Goal: Task Accomplishment & Management: Manage account settings

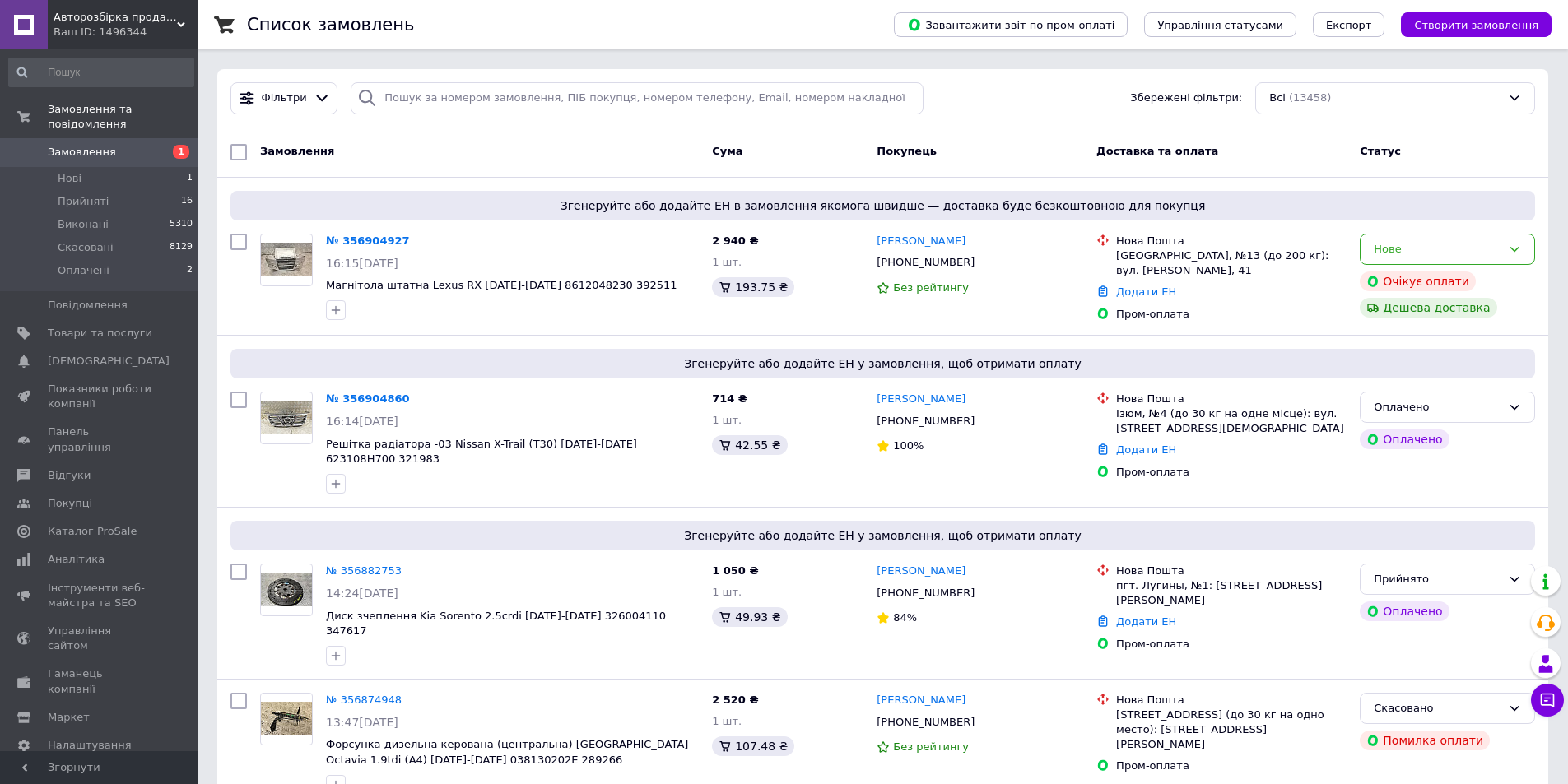
click at [1028, 96] on div "Фільтри Збережені фільтри: Всі (13458)" at bounding box center [883, 98] width 1318 height 32
click at [1050, 96] on div "Фільтри Збережені фільтри: Всі (13458)" at bounding box center [883, 98] width 1318 height 32
click at [1007, 102] on div "Фільтри Збережені фільтри: Всі (13458)" at bounding box center [883, 98] width 1318 height 32
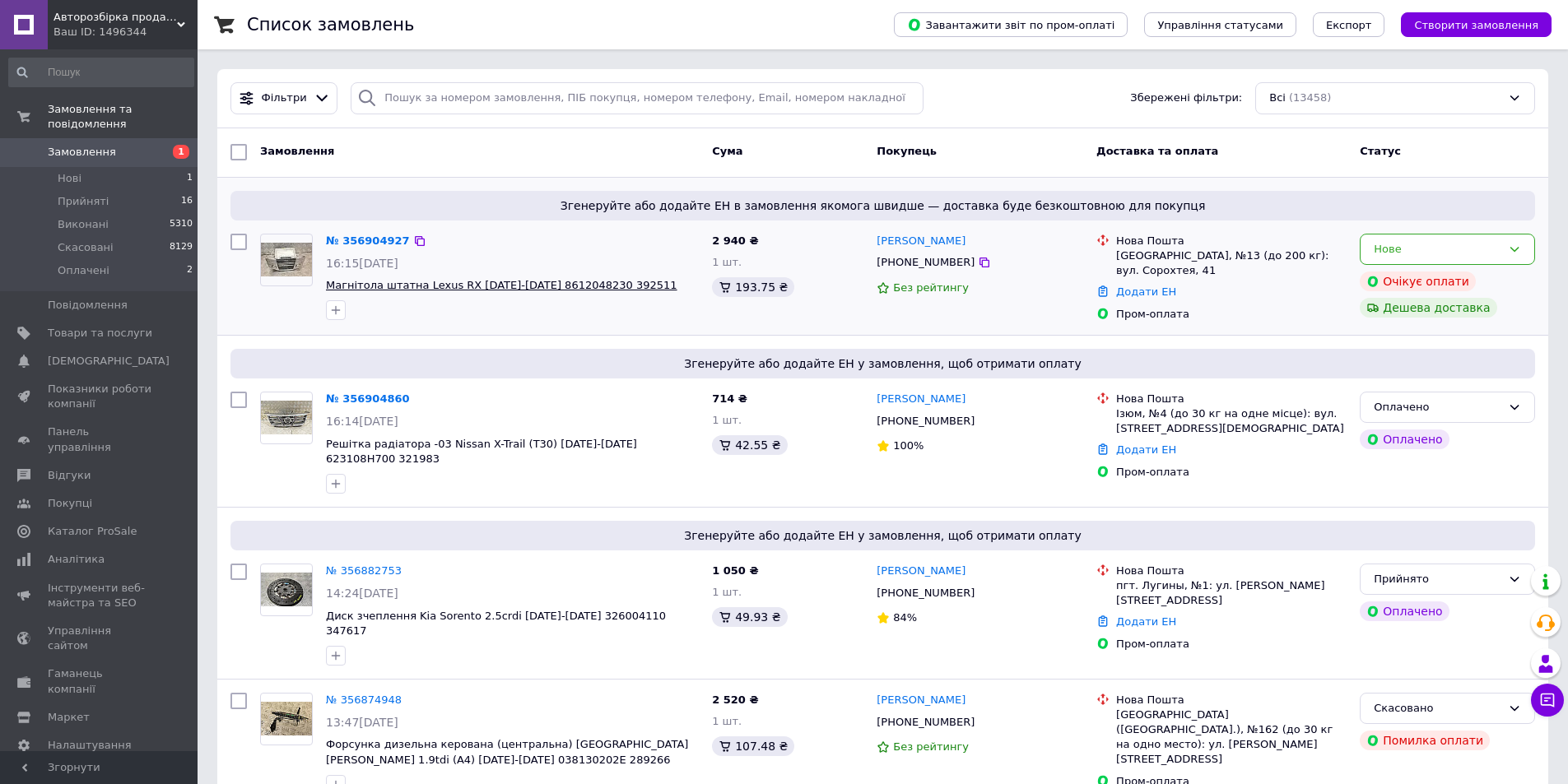
click at [560, 283] on span "Магнітола штатна Lexus RX [DATE]-[DATE] 8612048230 392511" at bounding box center [501, 284] width 351 height 12
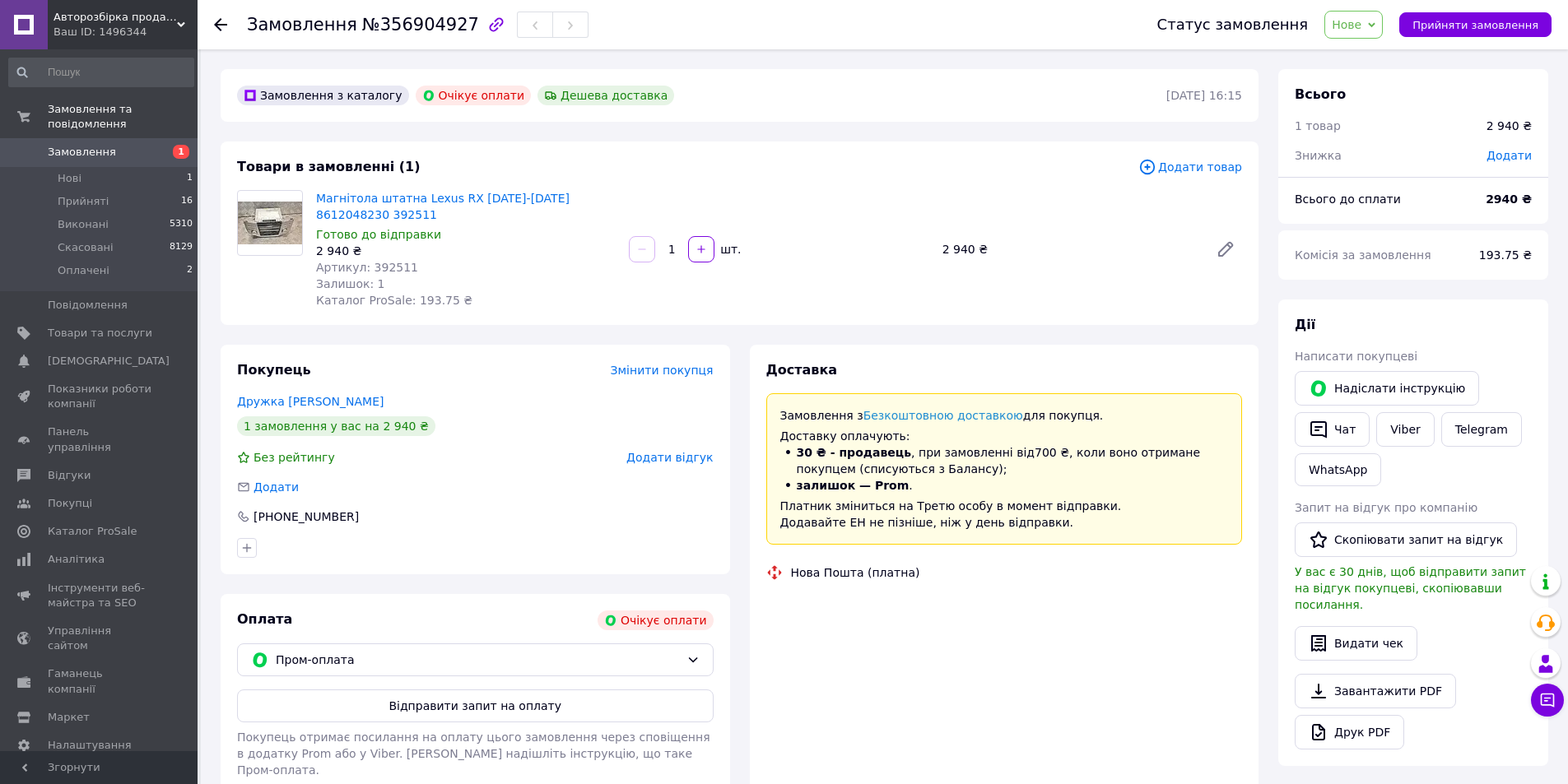
click at [280, 214] on img at bounding box center [270, 223] width 65 height 42
click at [376, 202] on link "Магнітола штатна Lexus RX [DATE]-[DATE] 8612048230 392511" at bounding box center [443, 207] width 254 height 30
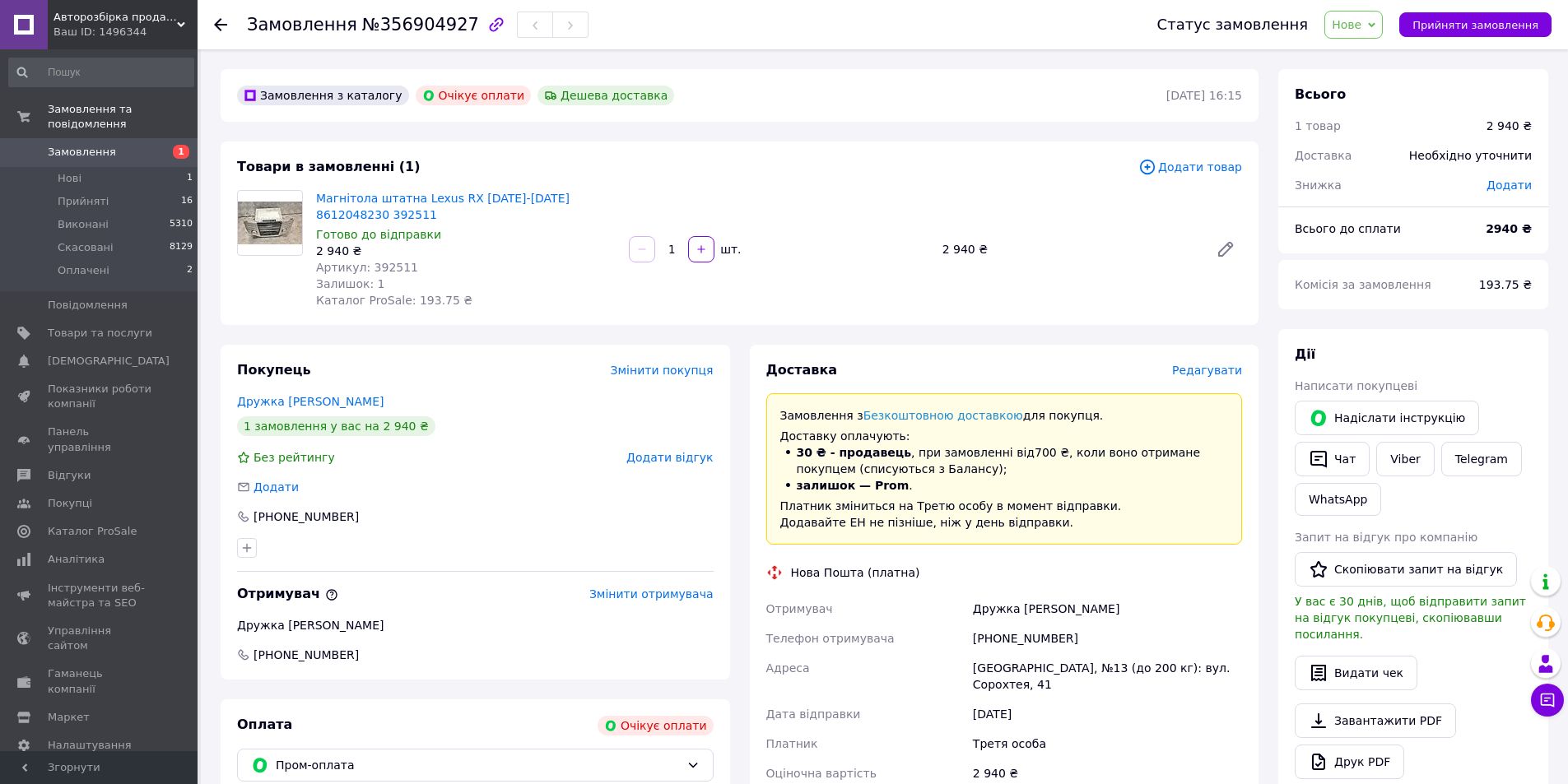
click at [100, 145] on span "Замовлення" at bounding box center [82, 152] width 68 height 15
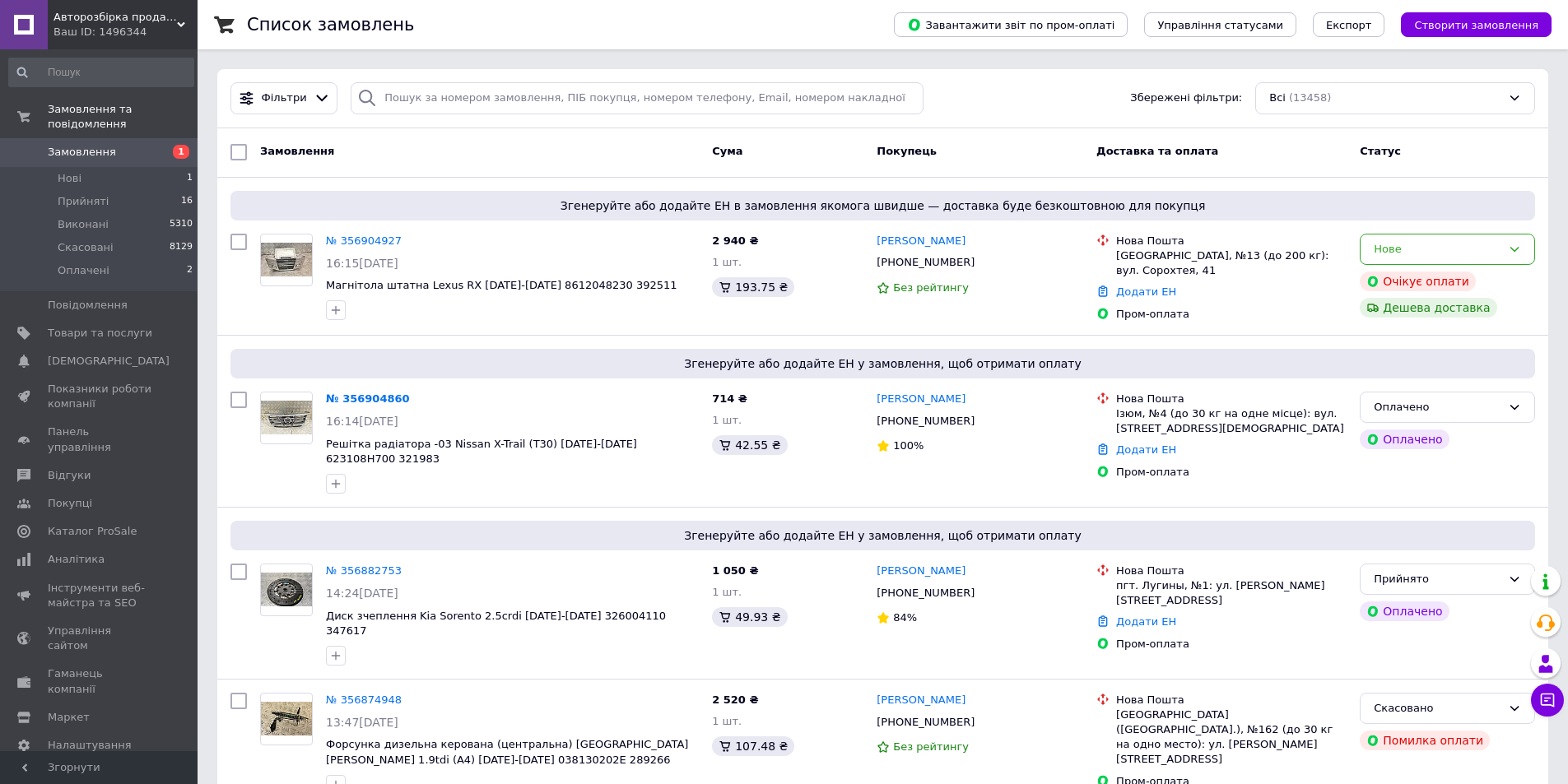
click at [1017, 80] on div "Фільтри Збережені фільтри: Всі (13458)" at bounding box center [883, 99] width 1331 height 59
click at [1019, 69] on div "Фільтри Збережені фільтри: Всі (13458)" at bounding box center [883, 99] width 1331 height 59
click at [1008, 96] on div "Фільтри Збережені фільтри: Всі (13458)" at bounding box center [883, 98] width 1318 height 32
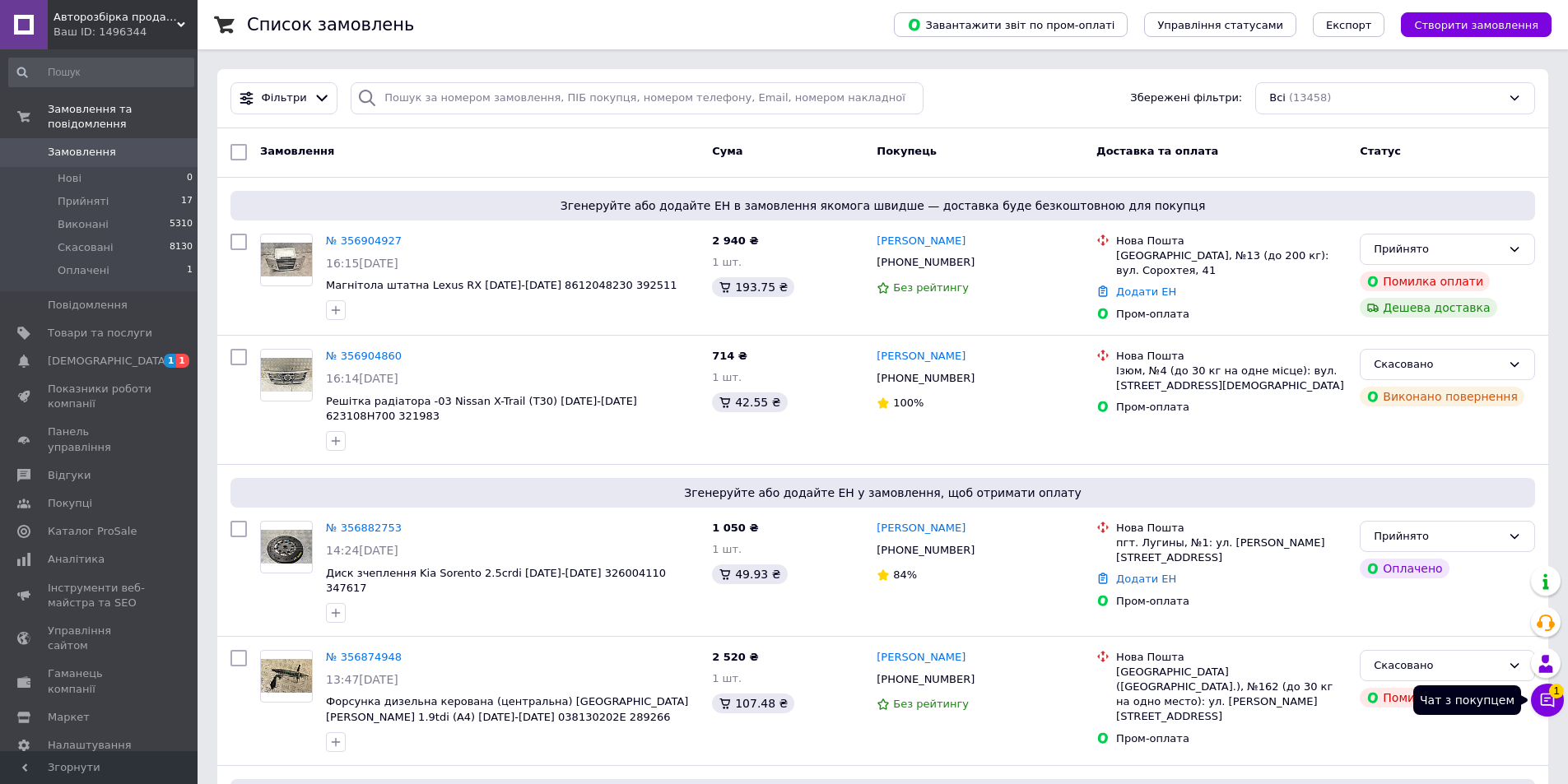
click at [1551, 699] on icon at bounding box center [1548, 700] width 17 height 17
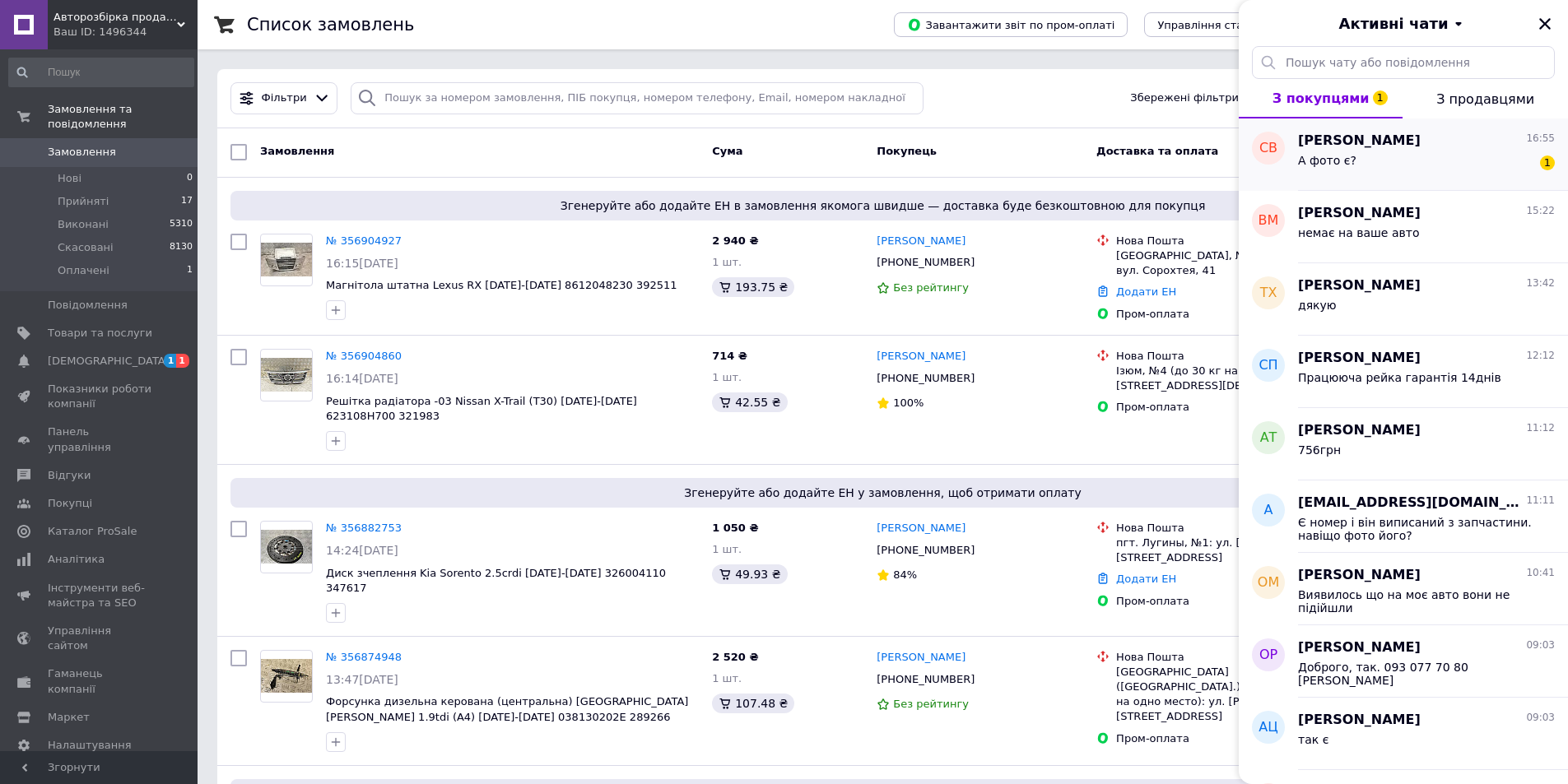
click at [1390, 144] on span "Слава Вельмицкий" at bounding box center [1359, 141] width 123 height 19
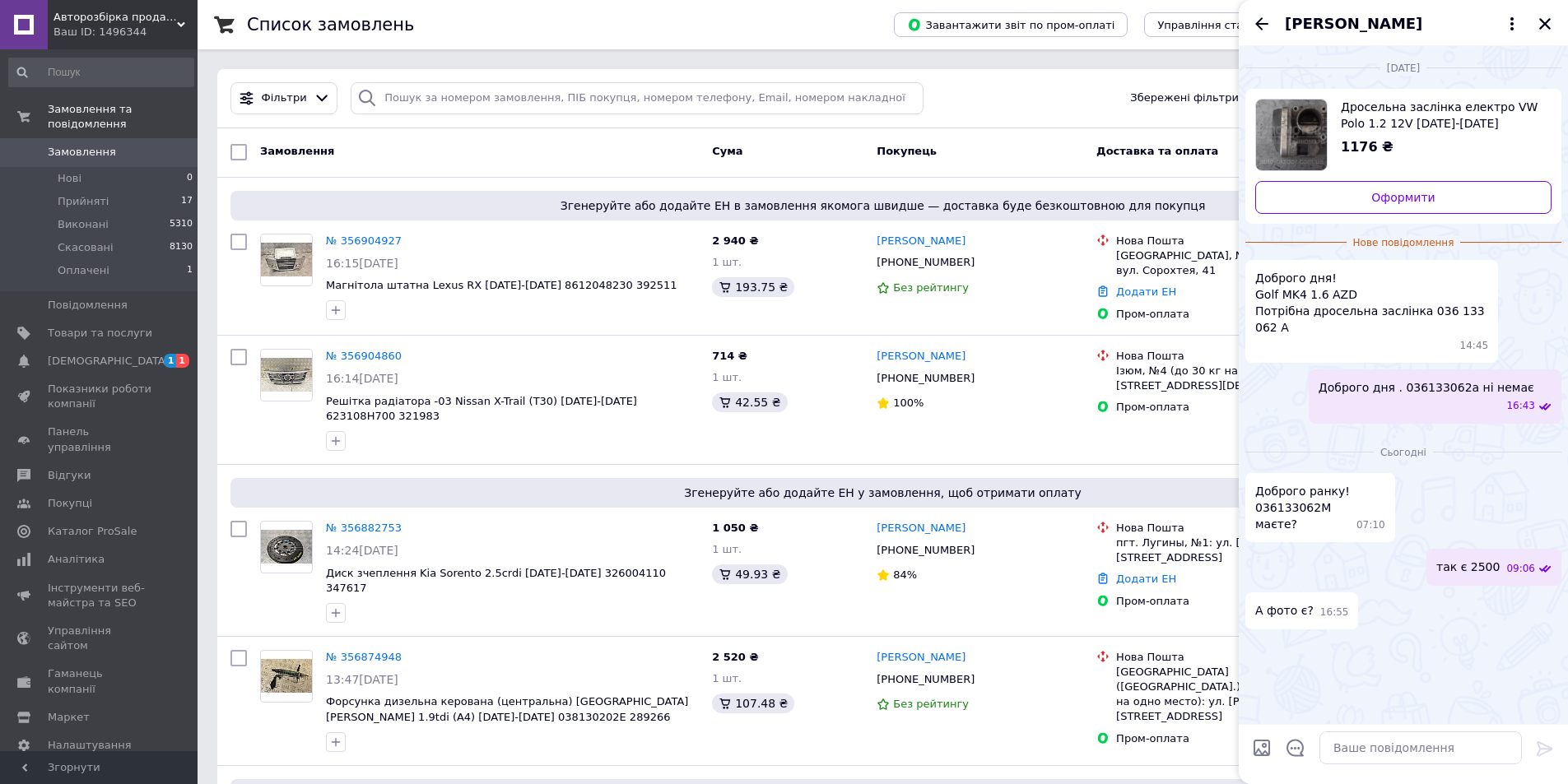
click at [1395, 604] on div "субота, 09.08.2025 Дросельна заслінка електро VW Polo 1.2 12V 2001-2009 0361330…" at bounding box center [1403, 385] width 329 height 678
drag, startPoint x: 1322, startPoint y: 474, endPoint x: 1254, endPoint y: 479, distance: 68.2
click at [1254, 479] on div "Доброго ранку! 036133062М маєте? 07:10" at bounding box center [1320, 507] width 149 height 69
click at [1257, 483] on span "Доброго ранку! 036133062М маєте?" at bounding box center [1302, 508] width 95 height 50
drag, startPoint x: 1324, startPoint y: 471, endPoint x: 1255, endPoint y: 477, distance: 69.3
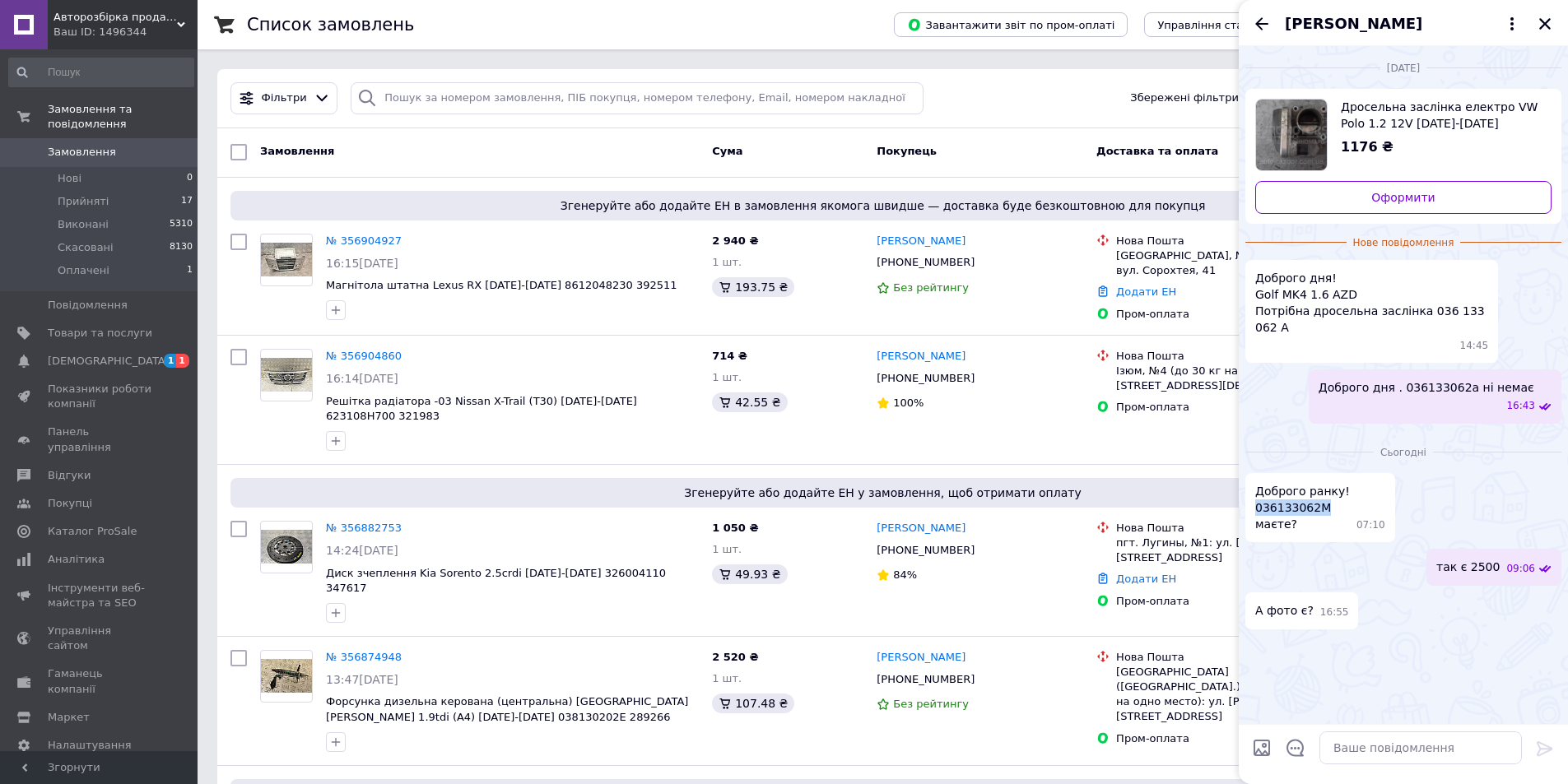
click at [1255, 483] on span "Доброго ранку! 036133062М маєте?" at bounding box center [1302, 508] width 95 height 50
copy span "036133062М"
click at [1262, 748] on input "Завантажити файли" at bounding box center [1261, 747] width 19 height 19
type input "C:\fakepath\685a8cd48efdb_media_396867.jfif"
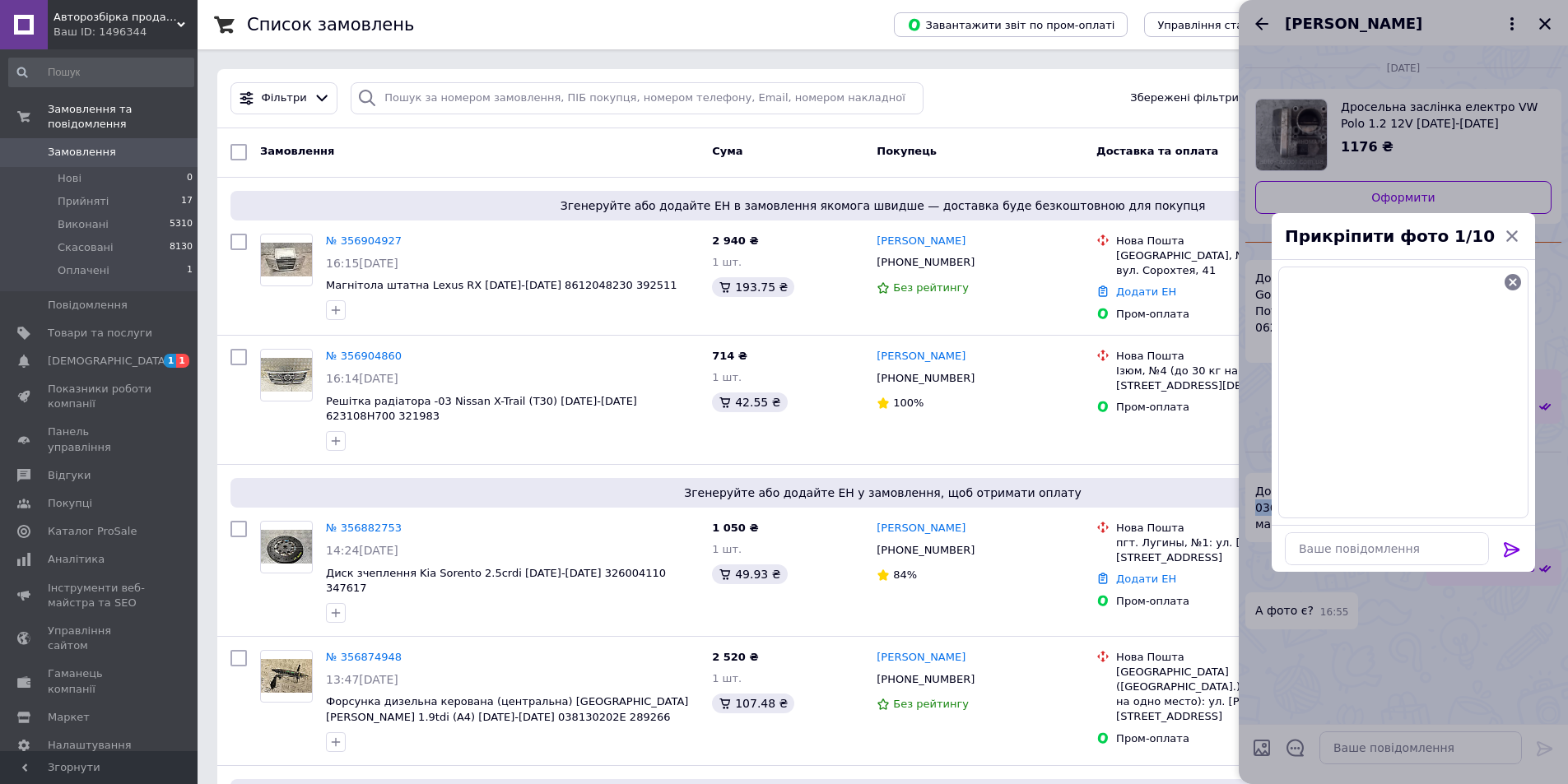
click at [1508, 542] on icon at bounding box center [1511, 550] width 16 height 15
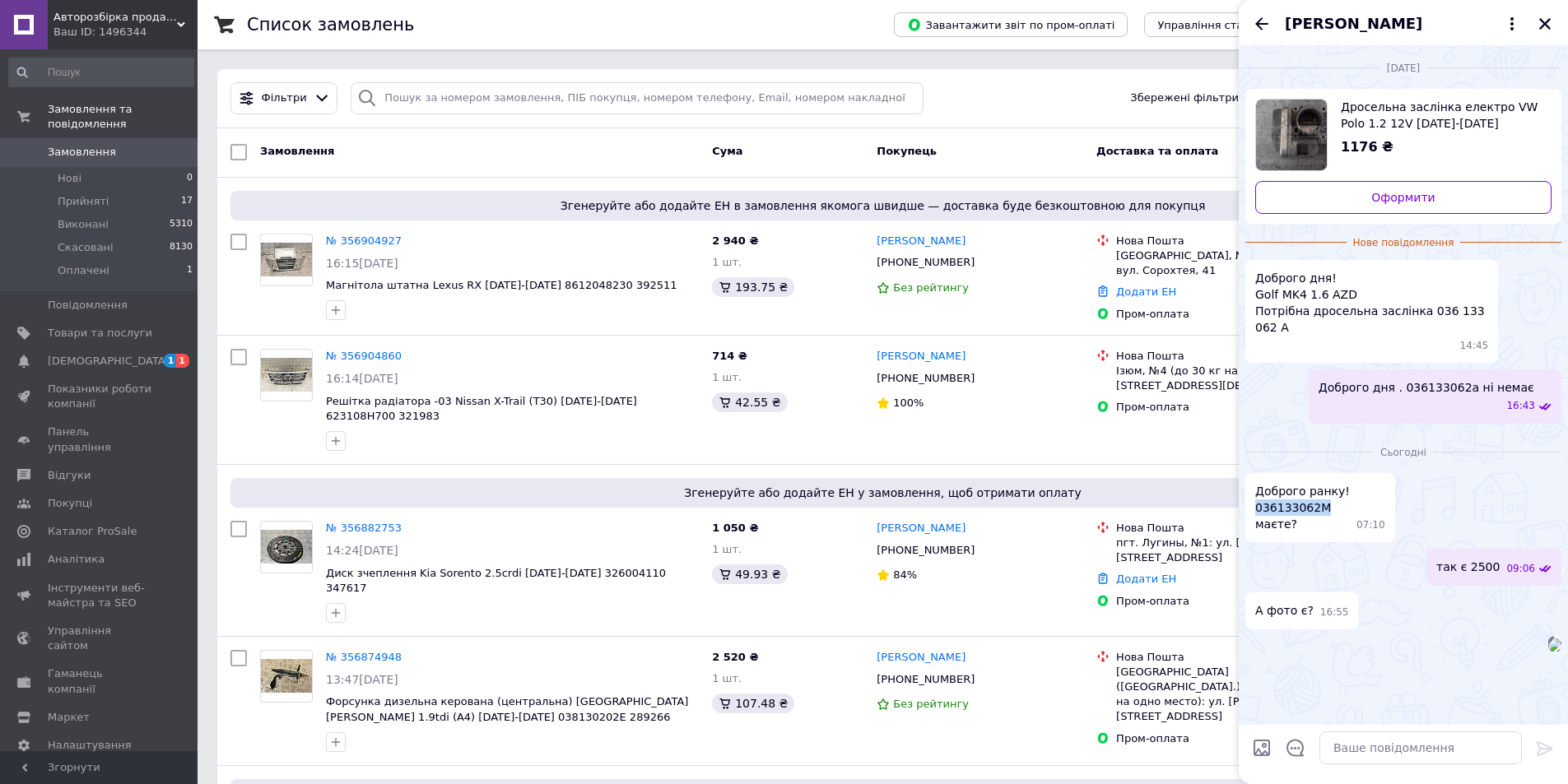
scroll to position [8, 0]
click at [1548, 18] on icon "Закрити" at bounding box center [1545, 24] width 15 height 15
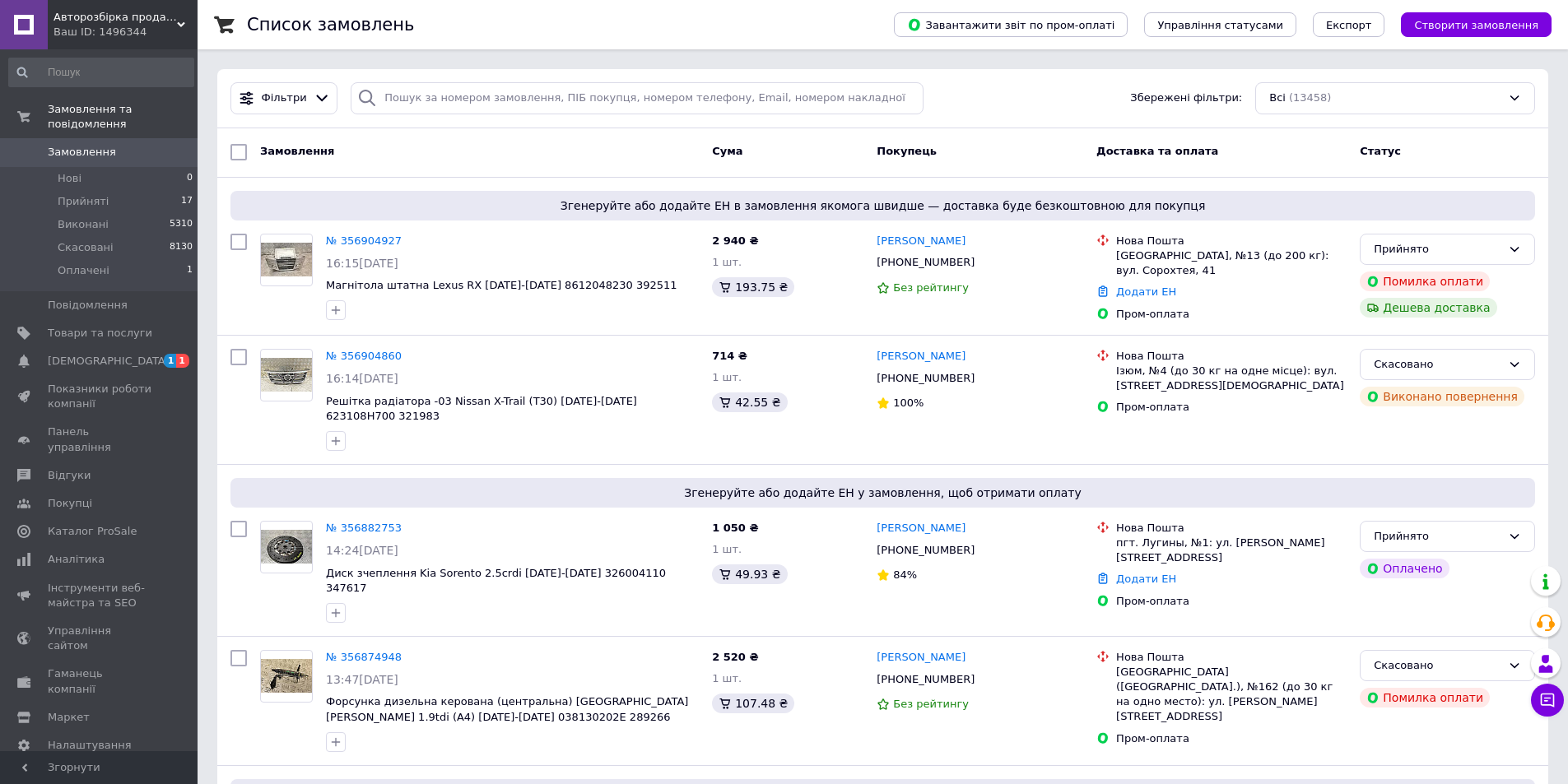
click at [1042, 91] on div "Фільтри Збережені фільтри: Всі (13458)" at bounding box center [883, 98] width 1318 height 32
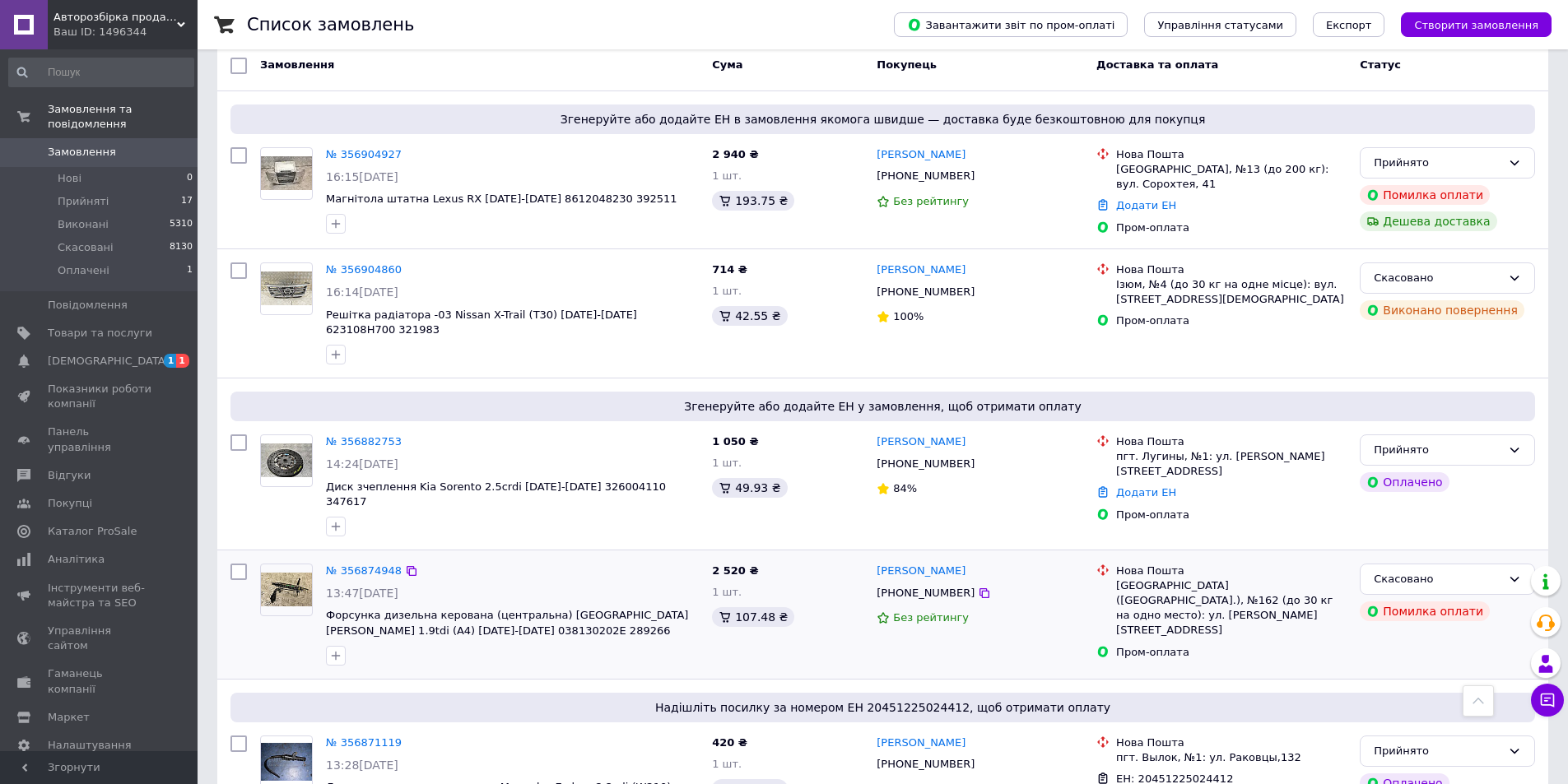
scroll to position [0, 0]
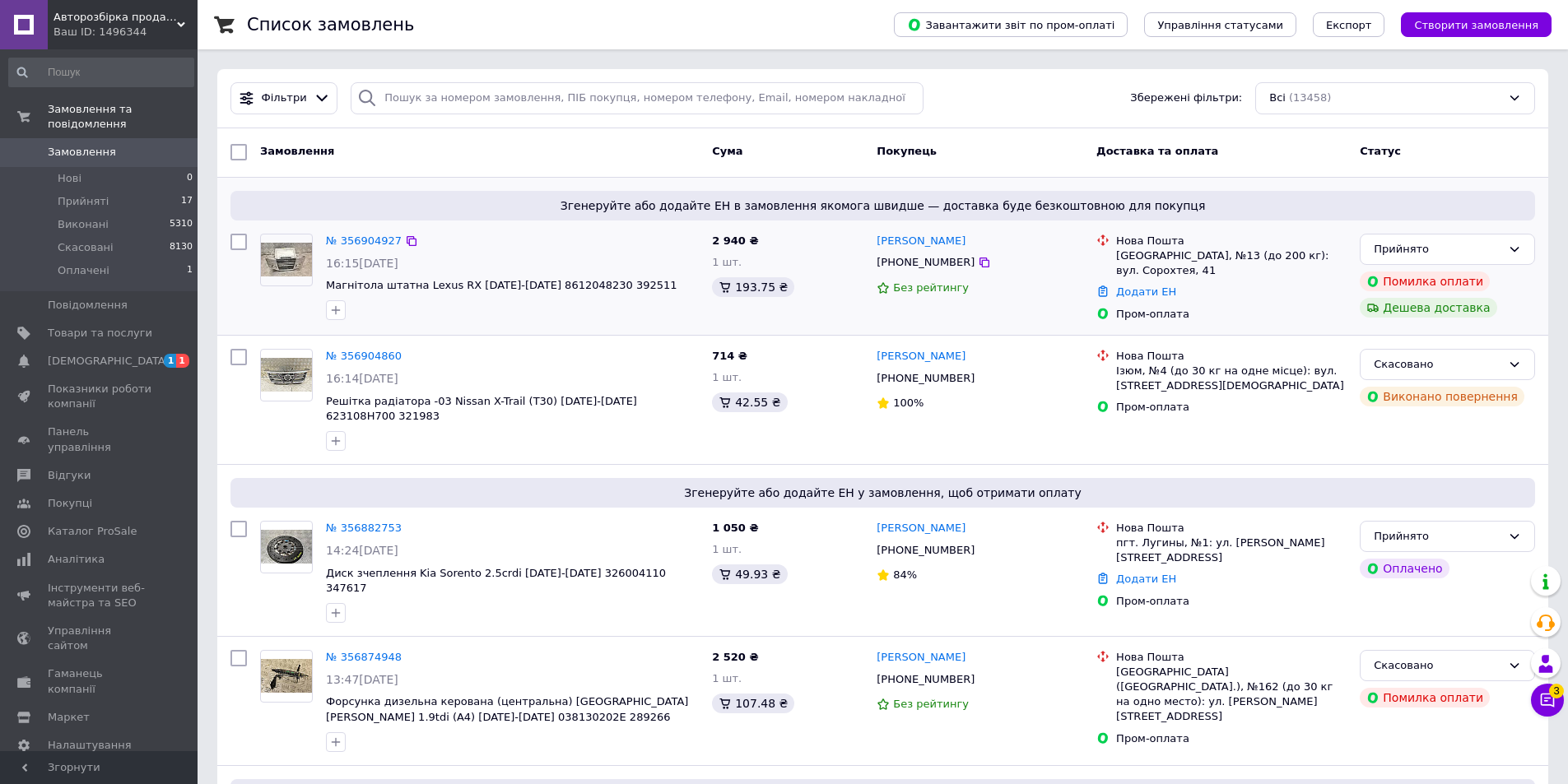
drag, startPoint x: 1553, startPoint y: 709, endPoint x: 1473, endPoint y: 290, distance: 426.6
click at [1553, 708] on button "Чат з покупцем 3" at bounding box center [1548, 701] width 33 height 33
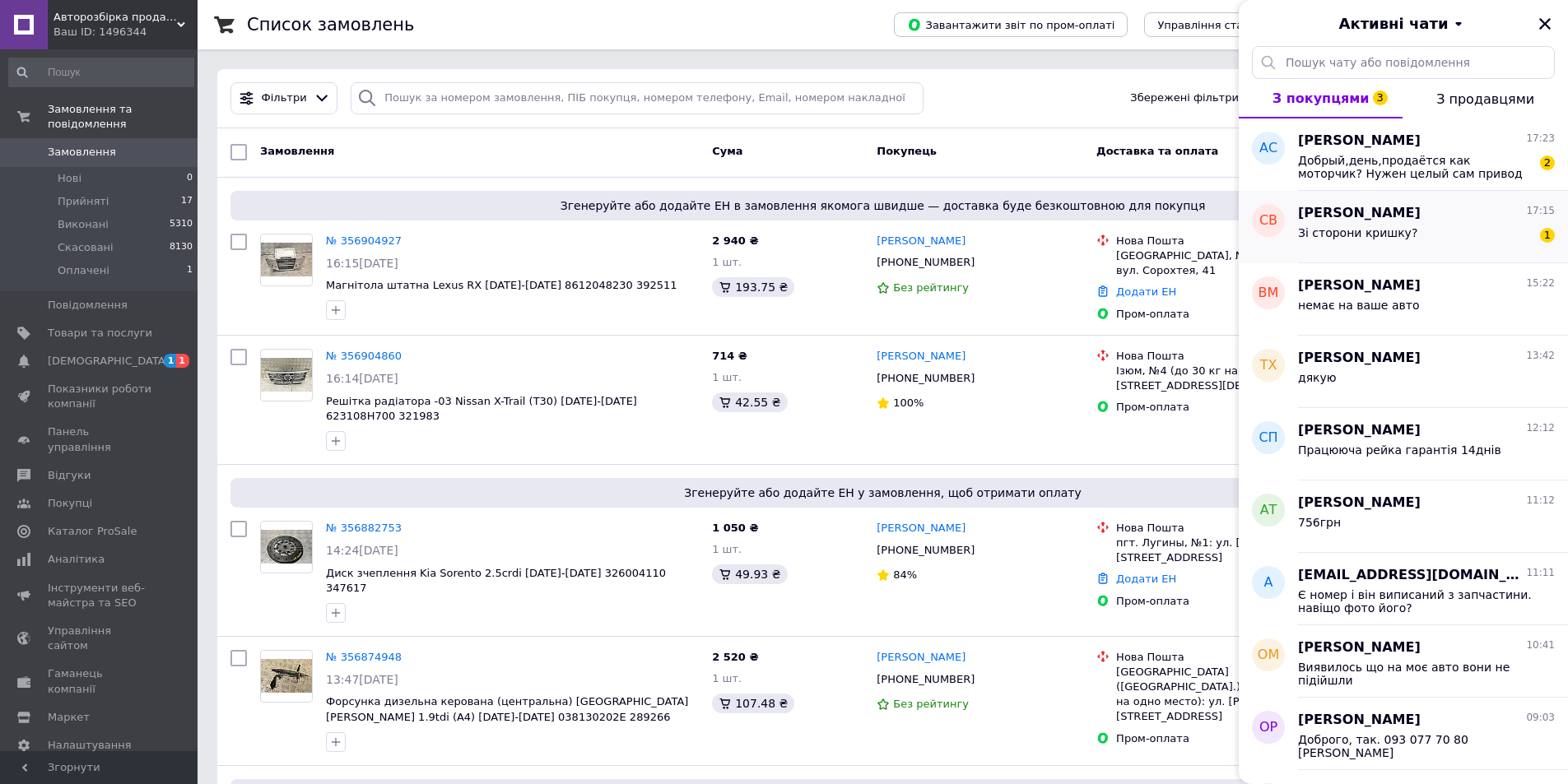
click at [1399, 229] on span "Зі сторони кришку?" at bounding box center [1357, 232] width 119 height 13
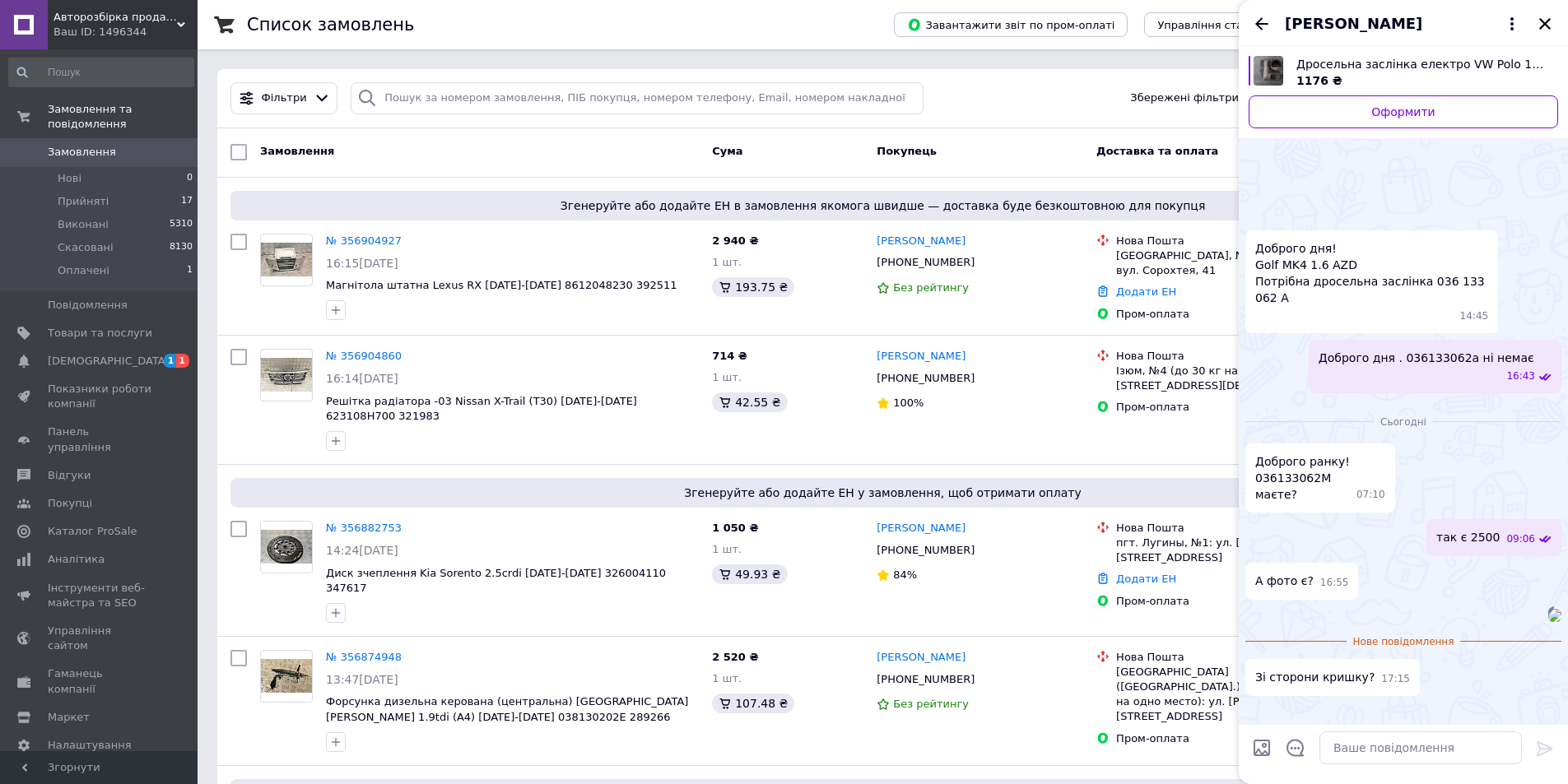
scroll to position [55, 0]
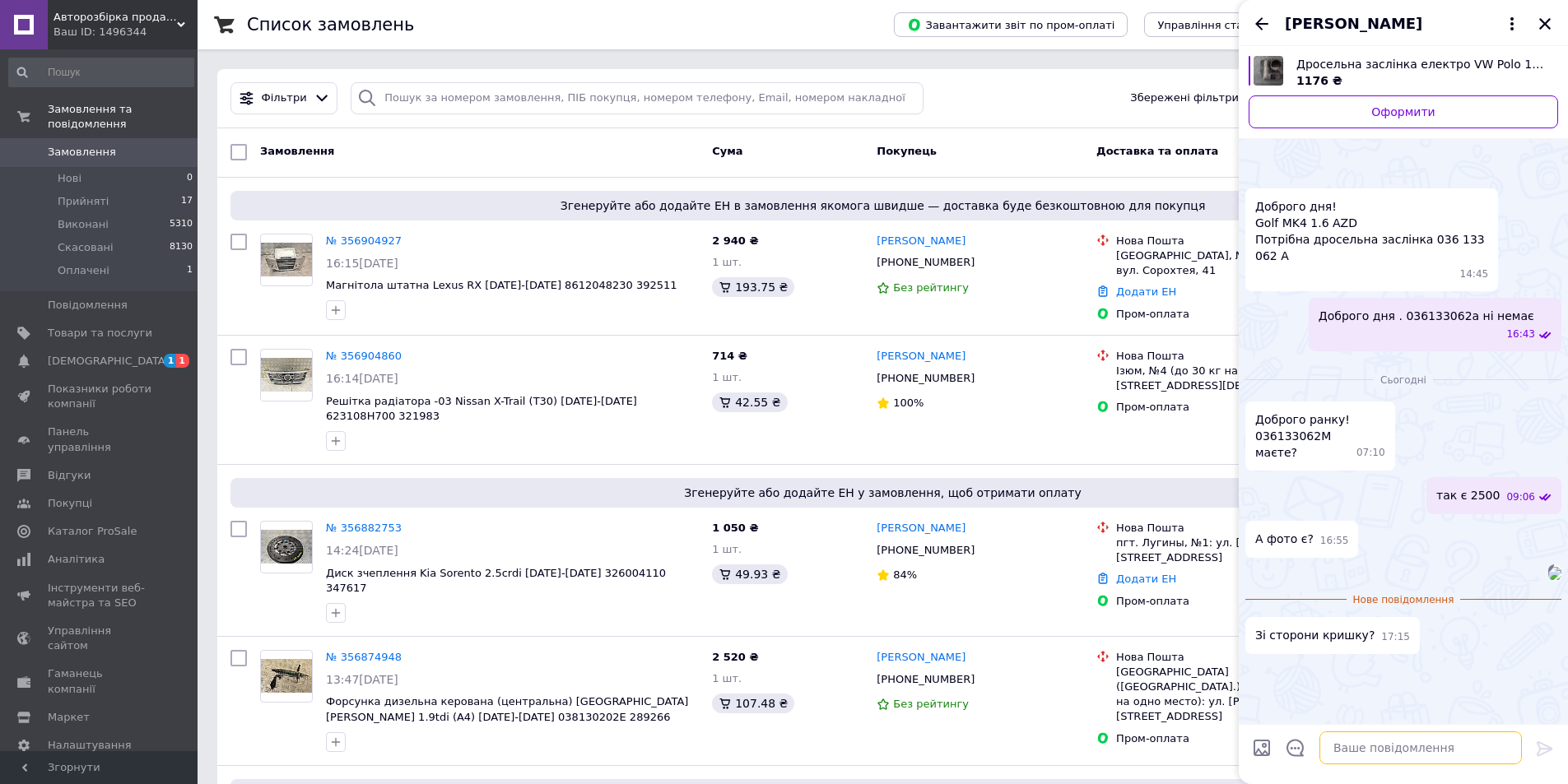
click at [1414, 745] on textarea at bounding box center [1420, 748] width 203 height 33
type textarea "немає"
click at [1264, 23] on icon "Назад" at bounding box center [1262, 23] width 13 height 12
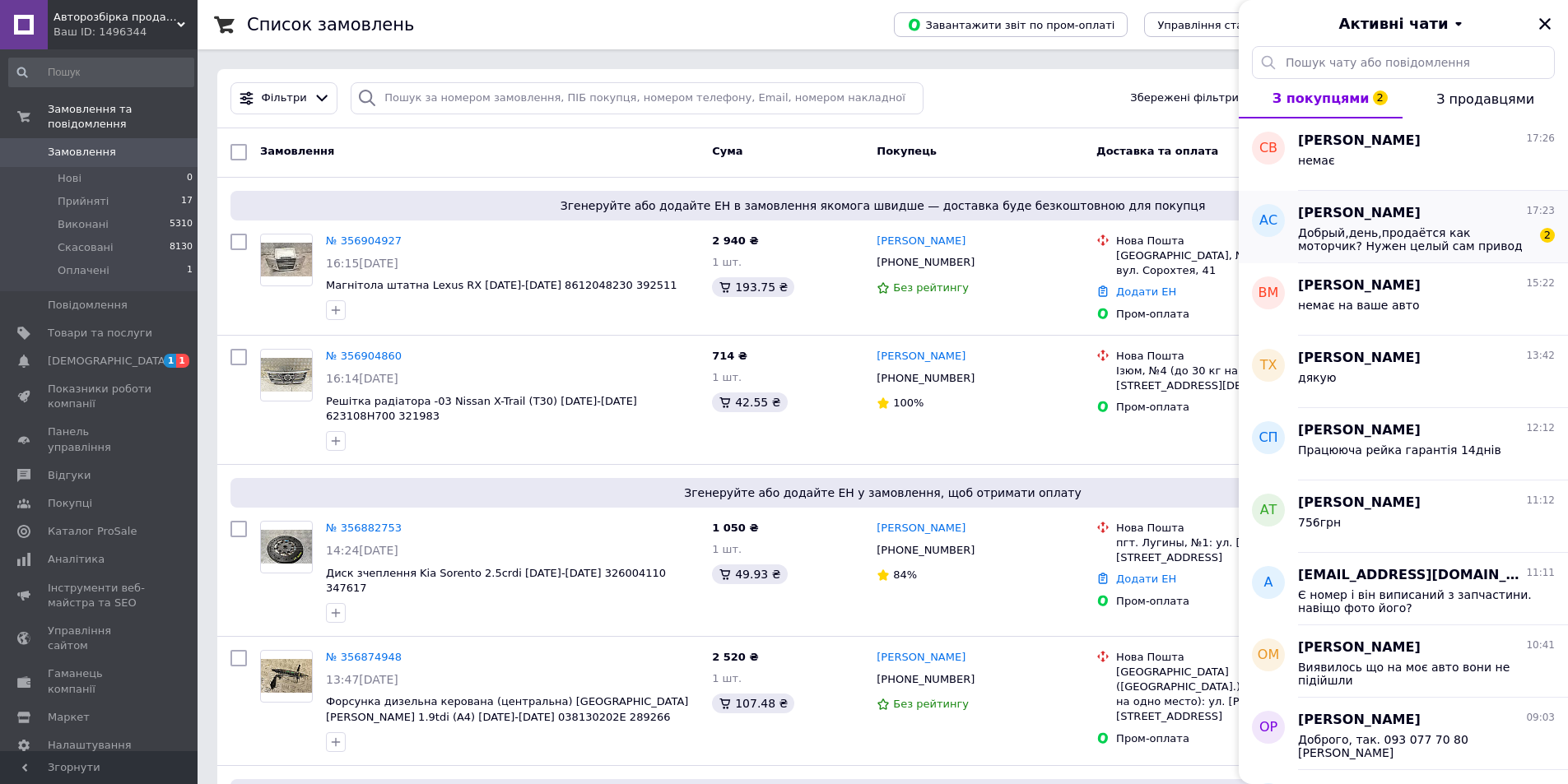
click at [1430, 241] on span "Добрый,день,продаётся как моторчик? Нужен целый сам привод стеклоочистителя,там…" at bounding box center [1414, 239] width 233 height 27
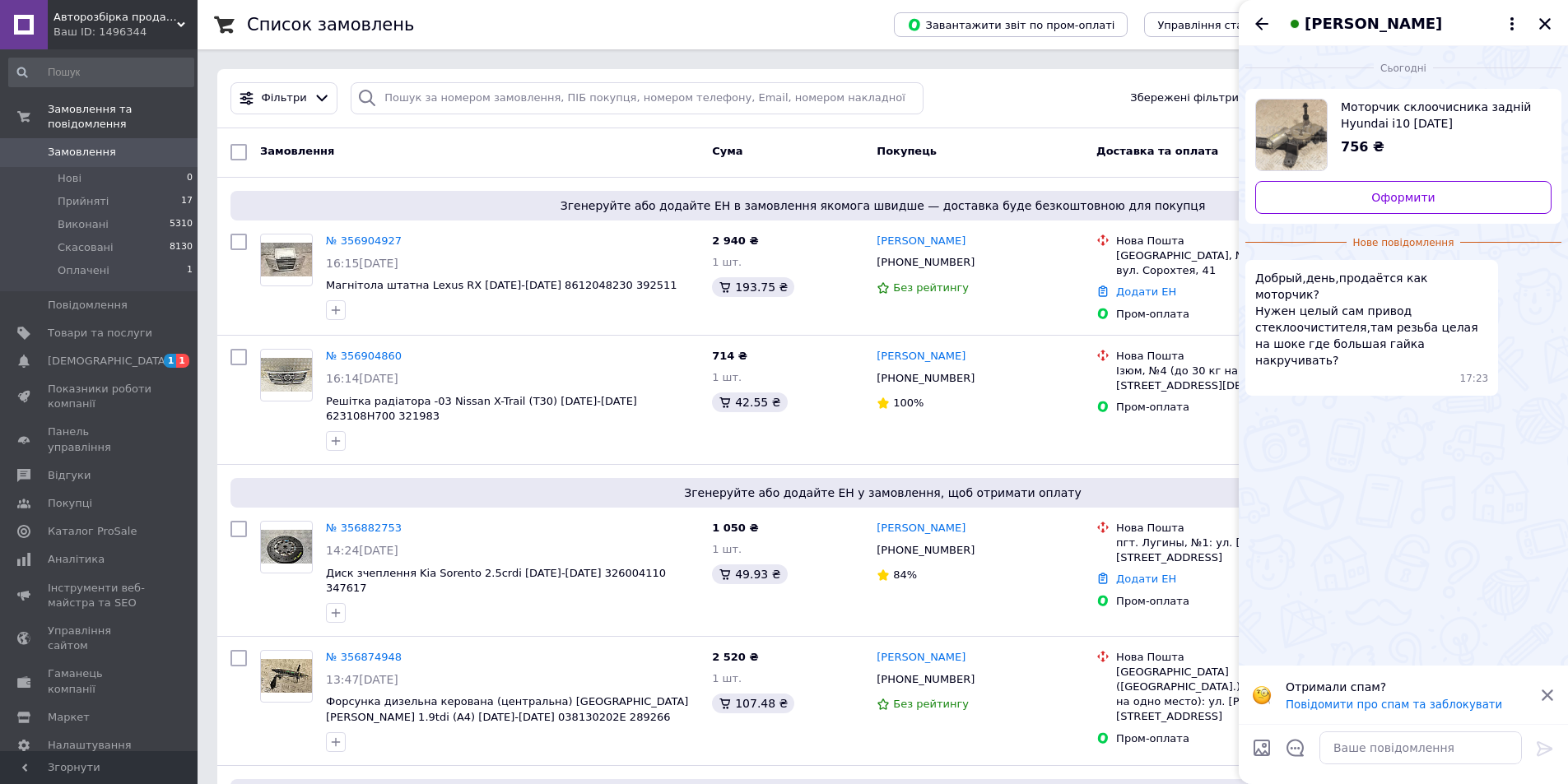
click at [1308, 136] on img "Переглянути товар" at bounding box center [1291, 135] width 71 height 71
click at [1386, 746] on textarea at bounding box center [1420, 748] width 203 height 33
type textarea "Продається як на фото, все з ним добре"
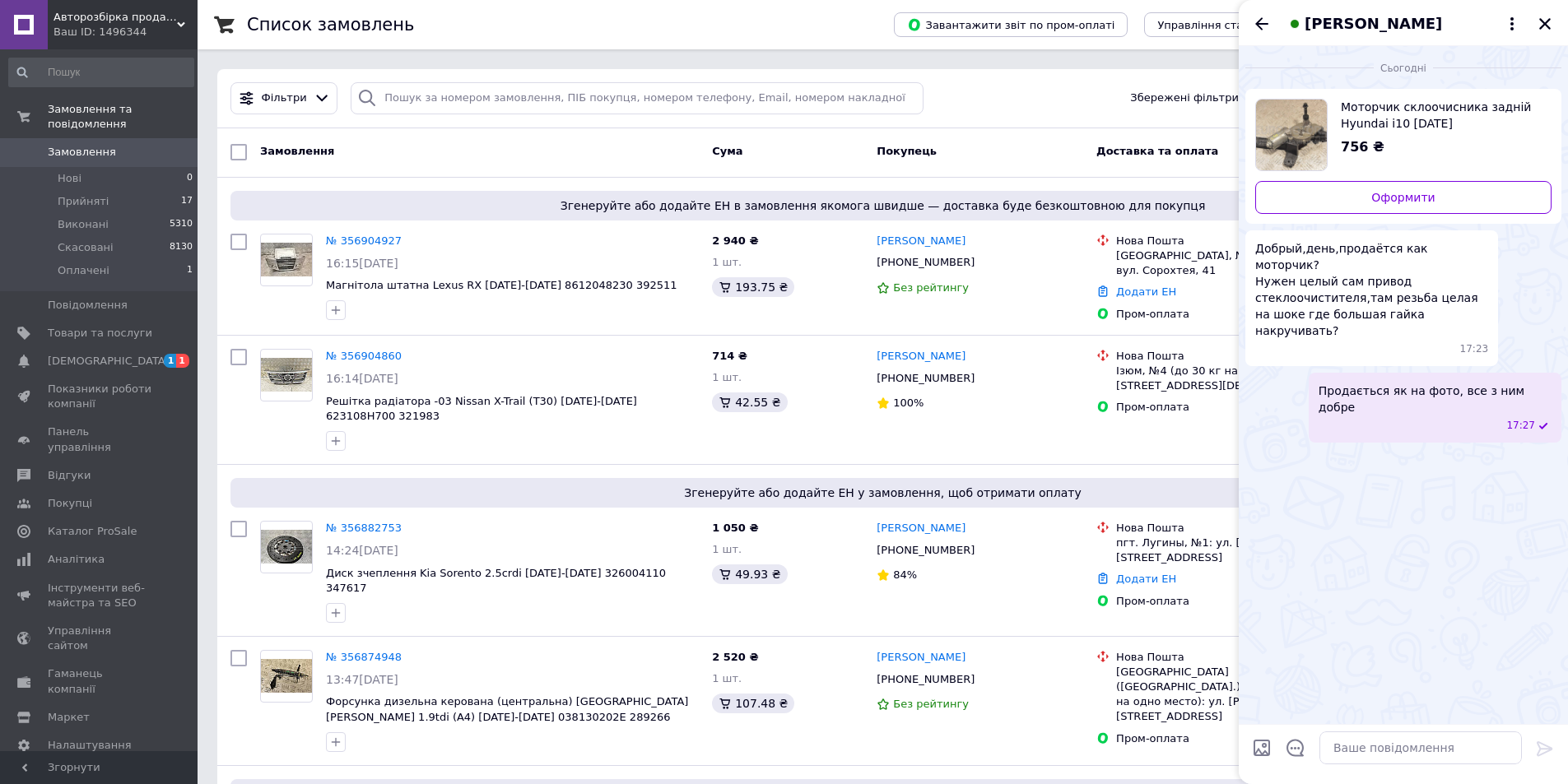
click at [1265, 25] on icon "Назад" at bounding box center [1261, 23] width 19 height 19
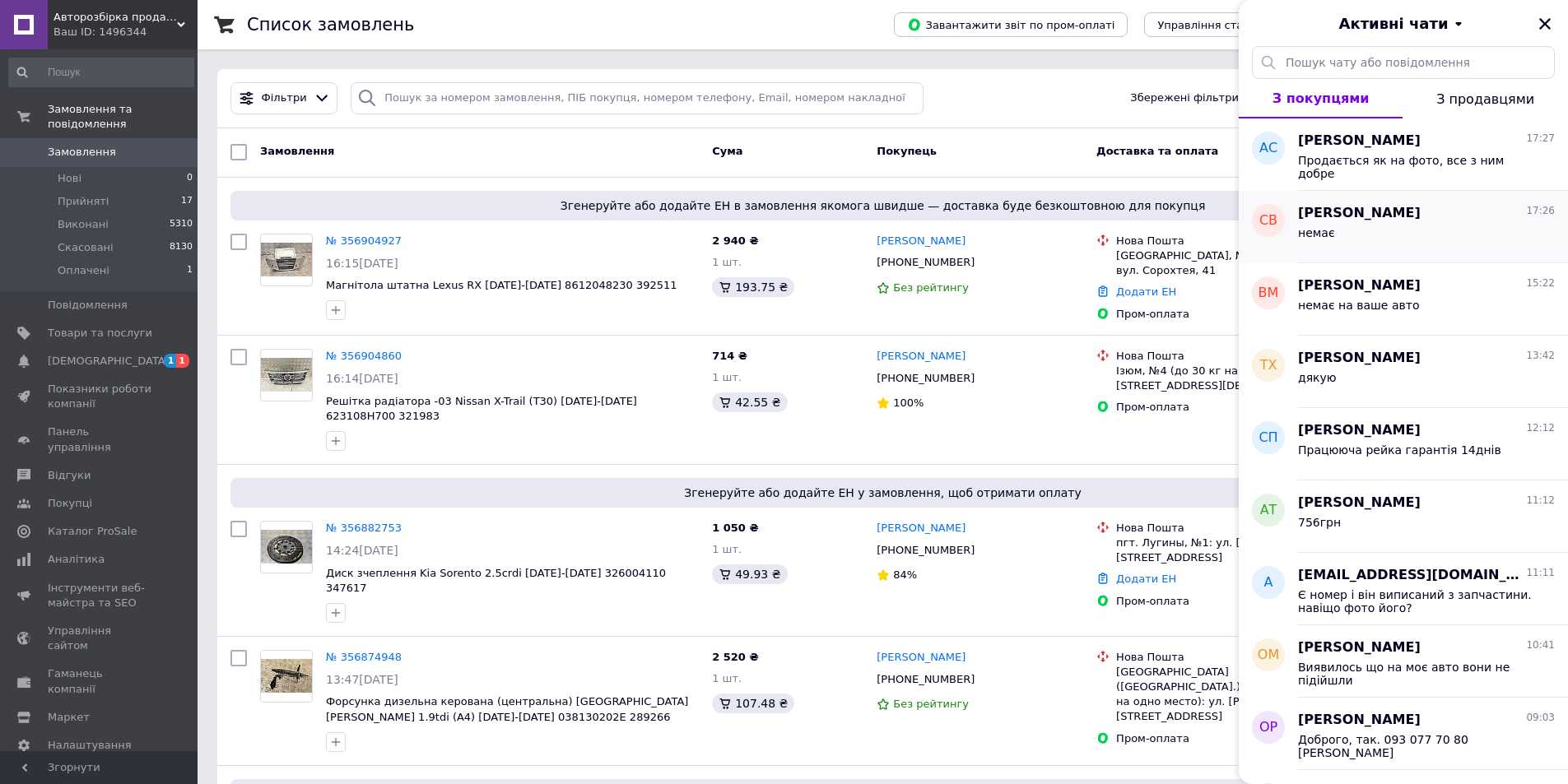
click at [1401, 255] on div "Слава Вельмицкий 17:26 немає" at bounding box center [1432, 227] width 270 height 73
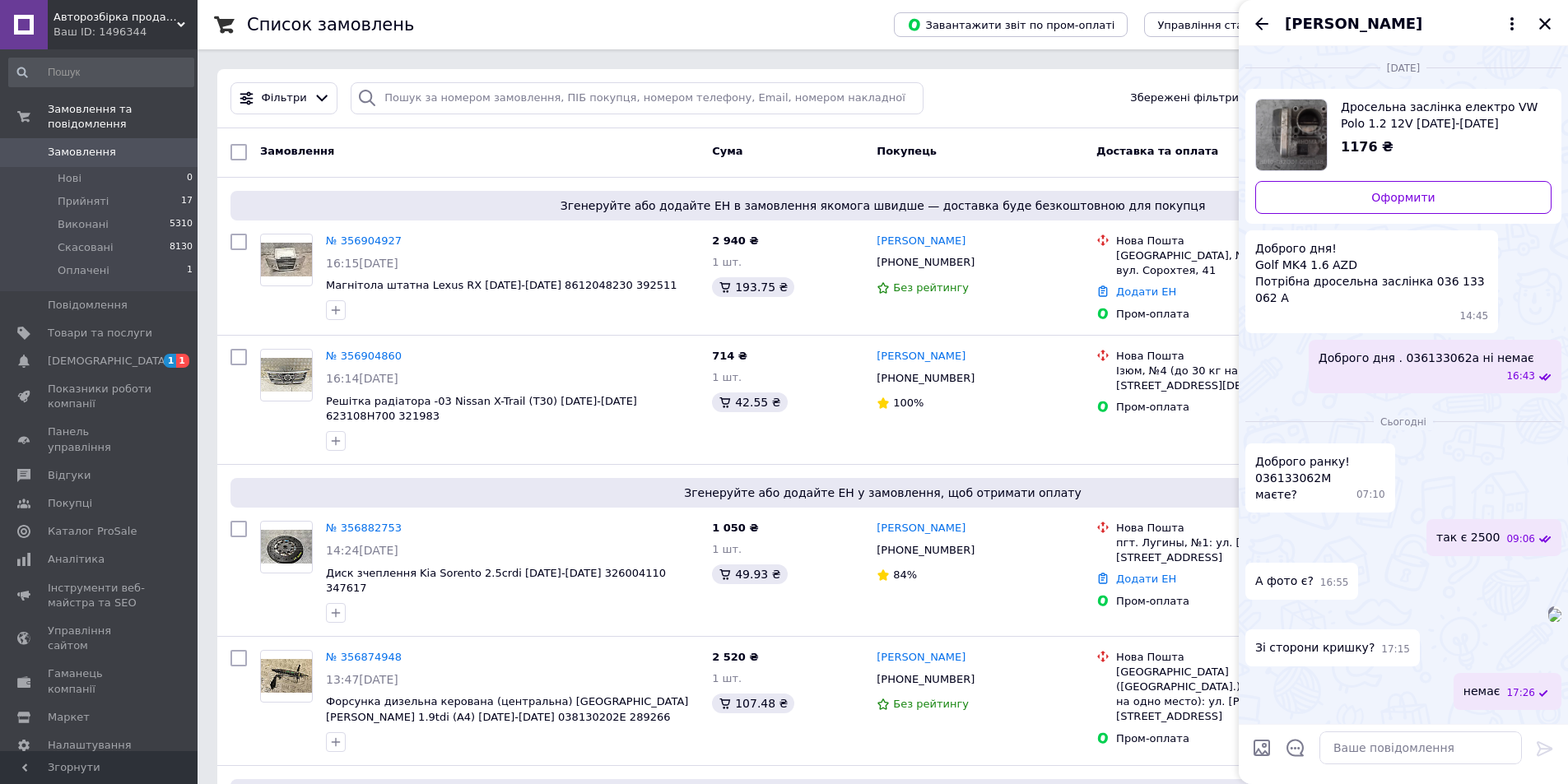
scroll to position [0, 0]
click at [1365, 24] on span "[PERSON_NAME]" at bounding box center [1353, 23] width 137 height 21
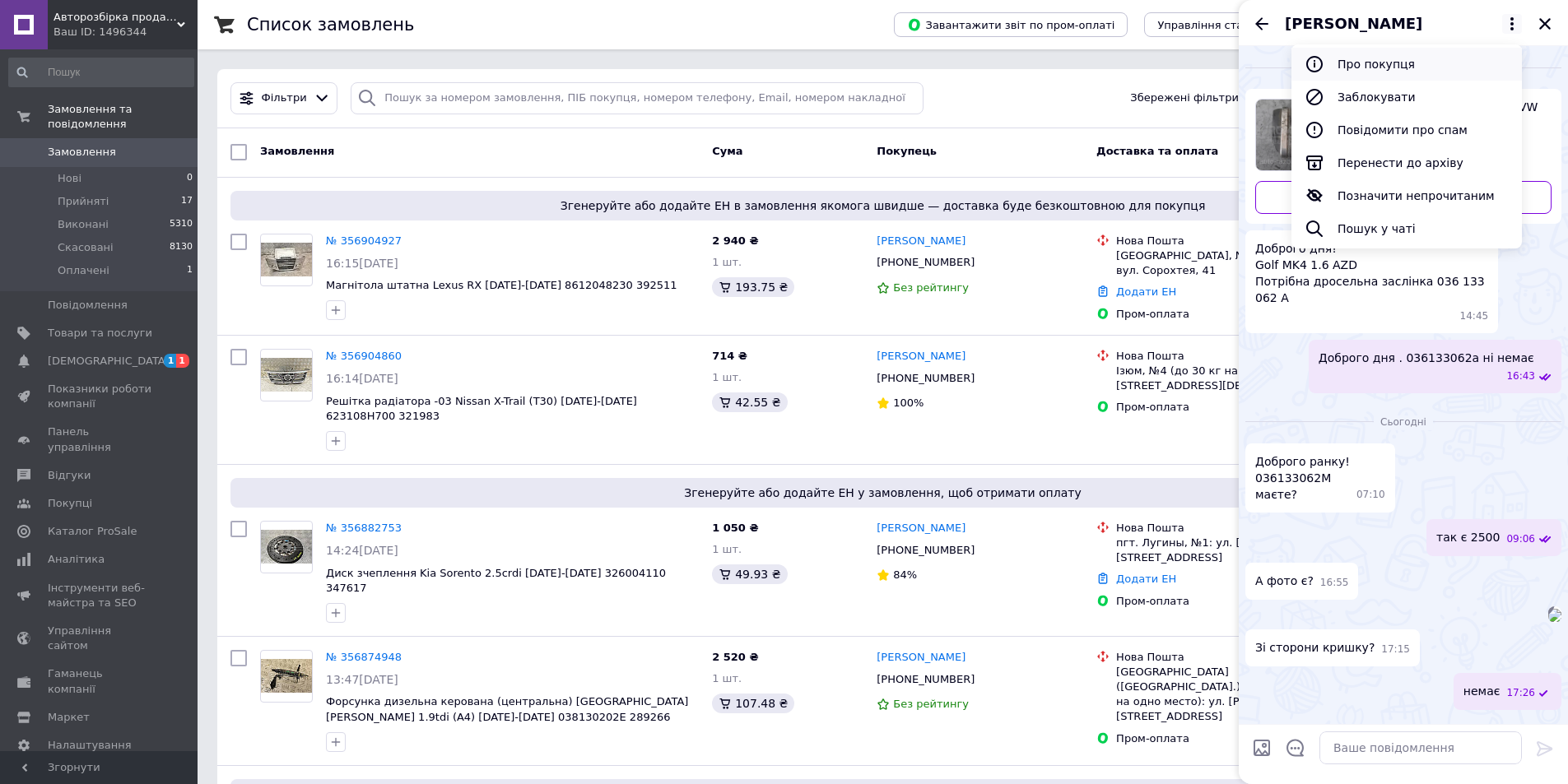
click at [1400, 68] on button "Про покупця" at bounding box center [1407, 65] width 231 height 33
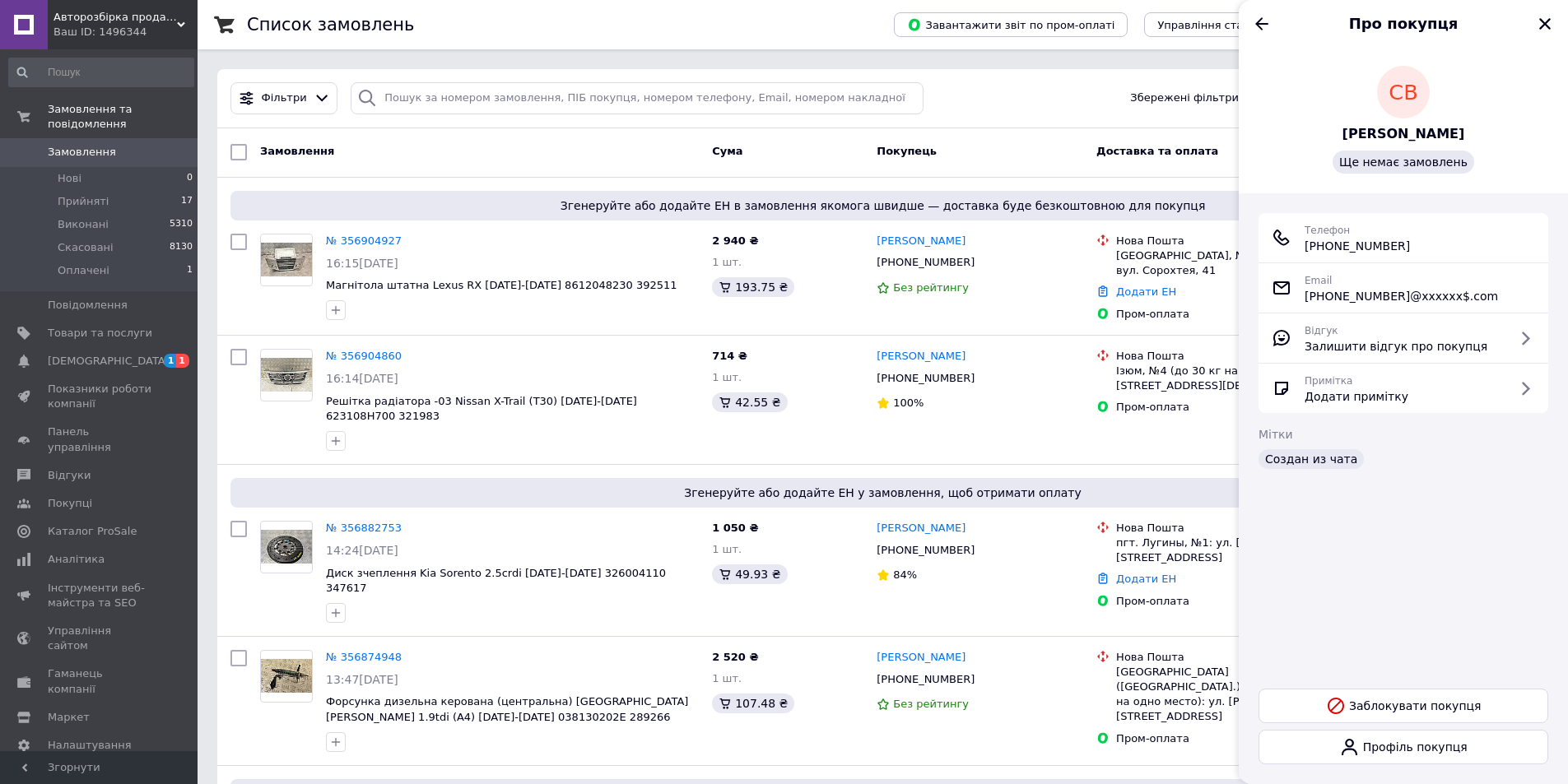
copy span "0 (63) 787-95-48"
drag, startPoint x: 1422, startPoint y: 250, endPoint x: 1328, endPoint y: 244, distance: 94.2
click at [1325, 244] on div "Телефон +380 (63) 787-95-48" at bounding box center [1404, 238] width 264 height 33
click at [1031, 107] on div "Фільтри Збережені фільтри: Всі (13458)" at bounding box center [883, 98] width 1318 height 32
click at [1548, 25] on icon "Закрити" at bounding box center [1545, 24] width 15 height 15
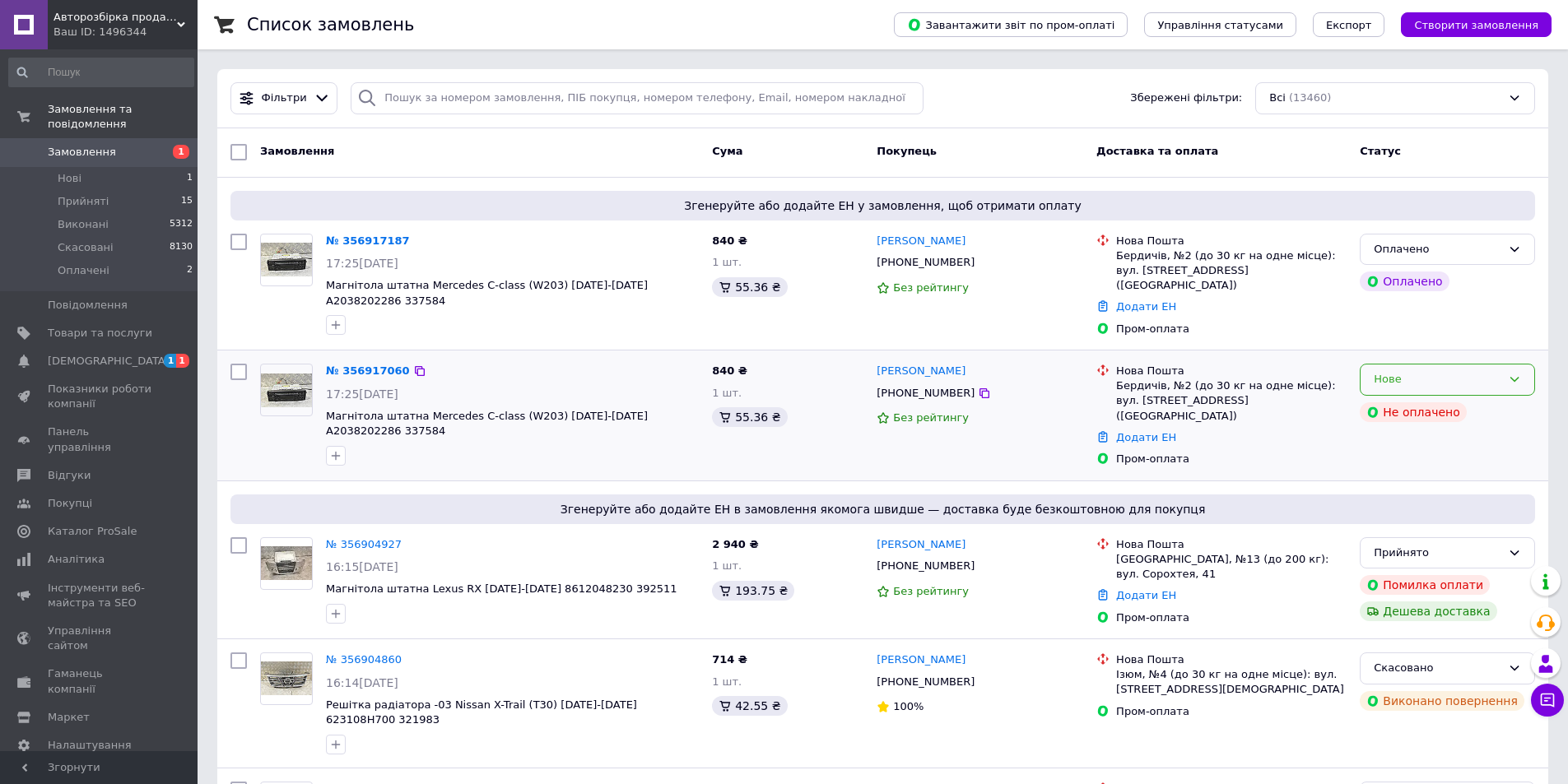
click at [1494, 371] on div "Нове" at bounding box center [1437, 379] width 127 height 18
click at [1427, 463] on li "Скасовано" at bounding box center [1447, 474] width 173 height 30
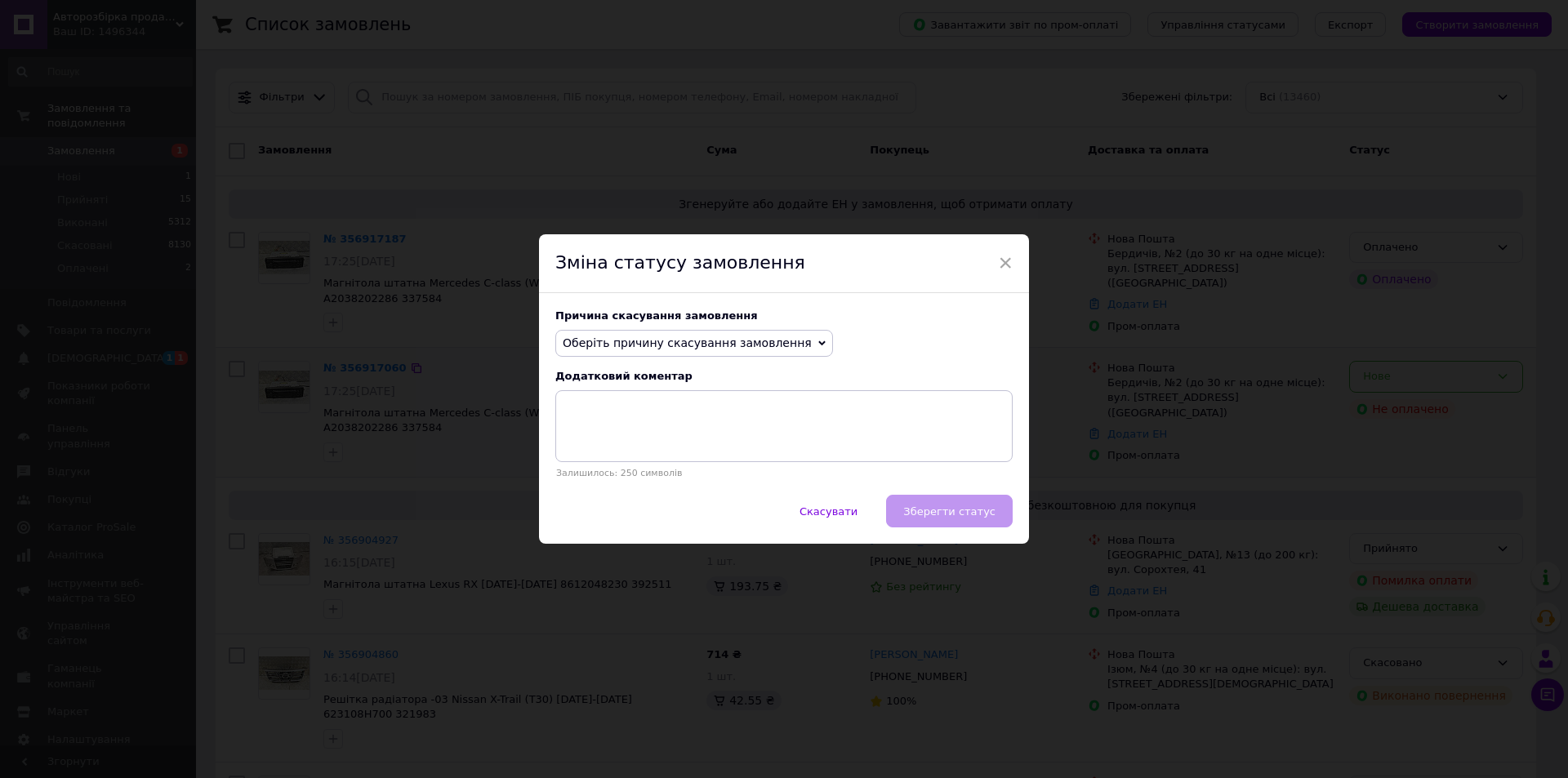
click at [632, 340] on span "Оберіть причину скасування замовлення" at bounding box center [687, 343] width 249 height 13
drag, startPoint x: 647, startPoint y: 465, endPoint x: 670, endPoint y: 466, distance: 23.0
click at [646, 465] on li "Замовлення-дублікат" at bounding box center [695, 467] width 276 height 23
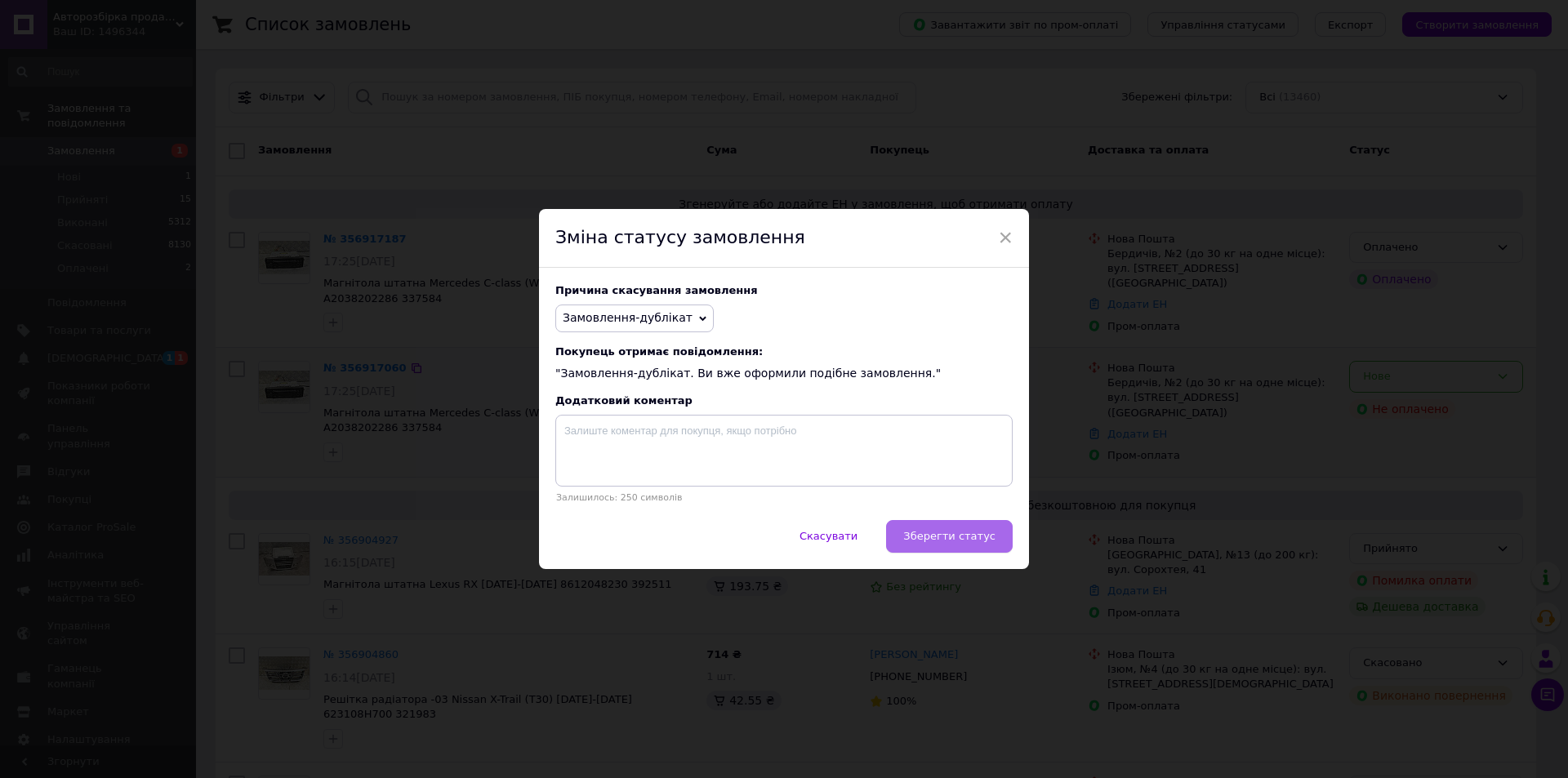
click at [975, 535] on span "Зберегти статус" at bounding box center [949, 535] width 92 height 12
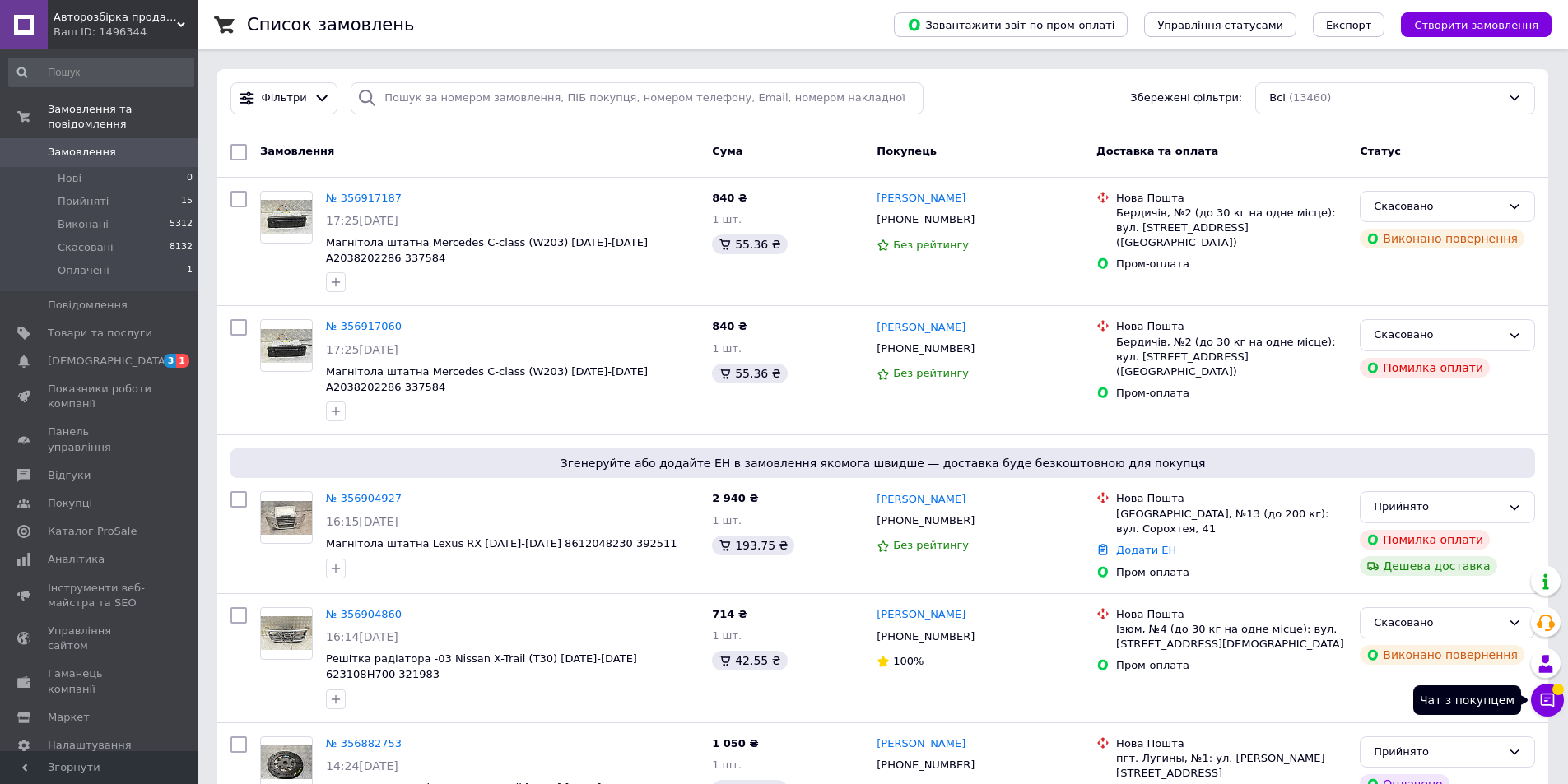
click at [1545, 695] on icon at bounding box center [1547, 700] width 14 height 14
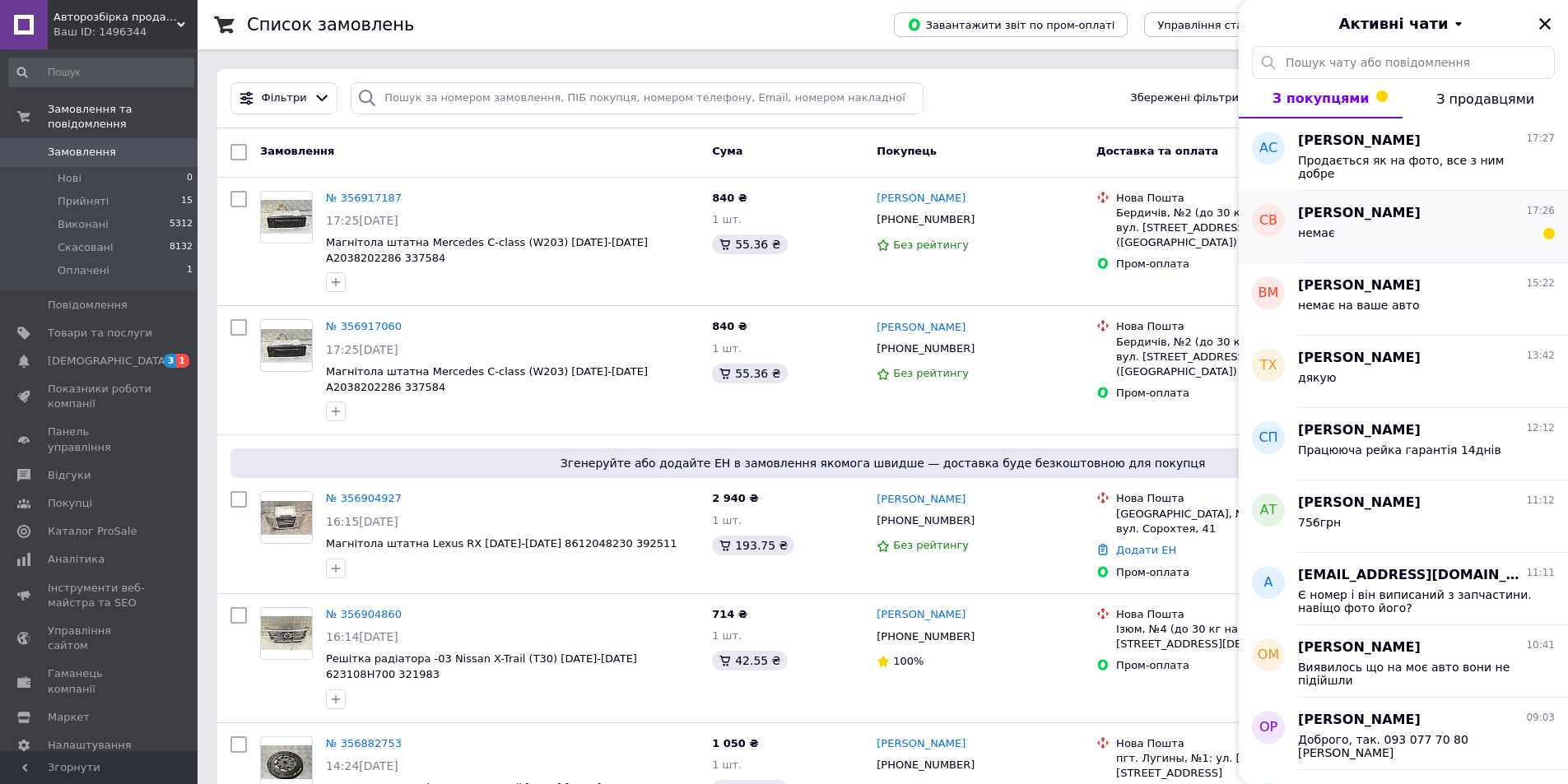
click at [1395, 223] on div "немає" at bounding box center [1426, 236] width 256 height 27
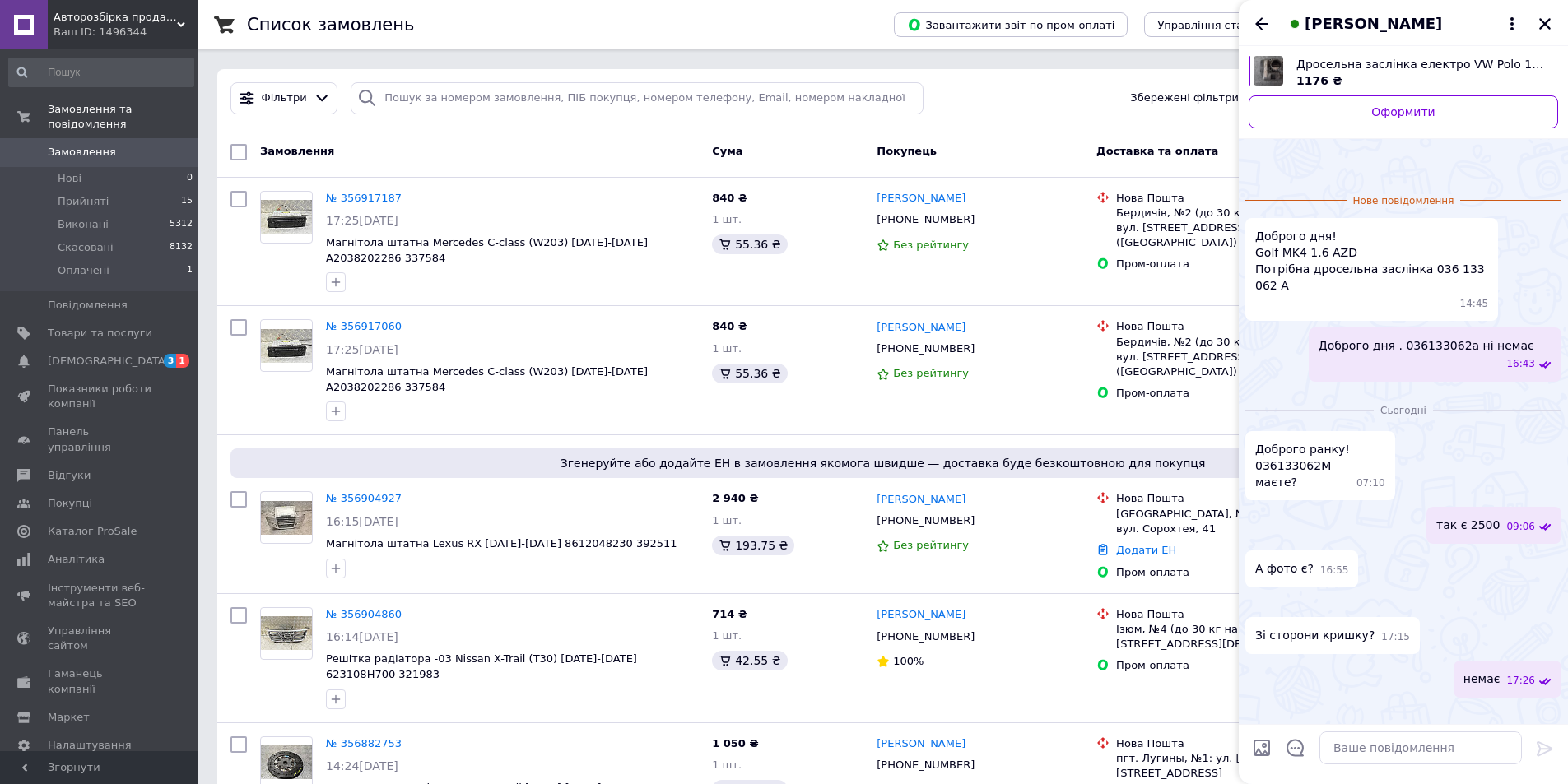
scroll to position [99, 0]
click at [1257, 29] on icon "Назад" at bounding box center [1261, 23] width 19 height 19
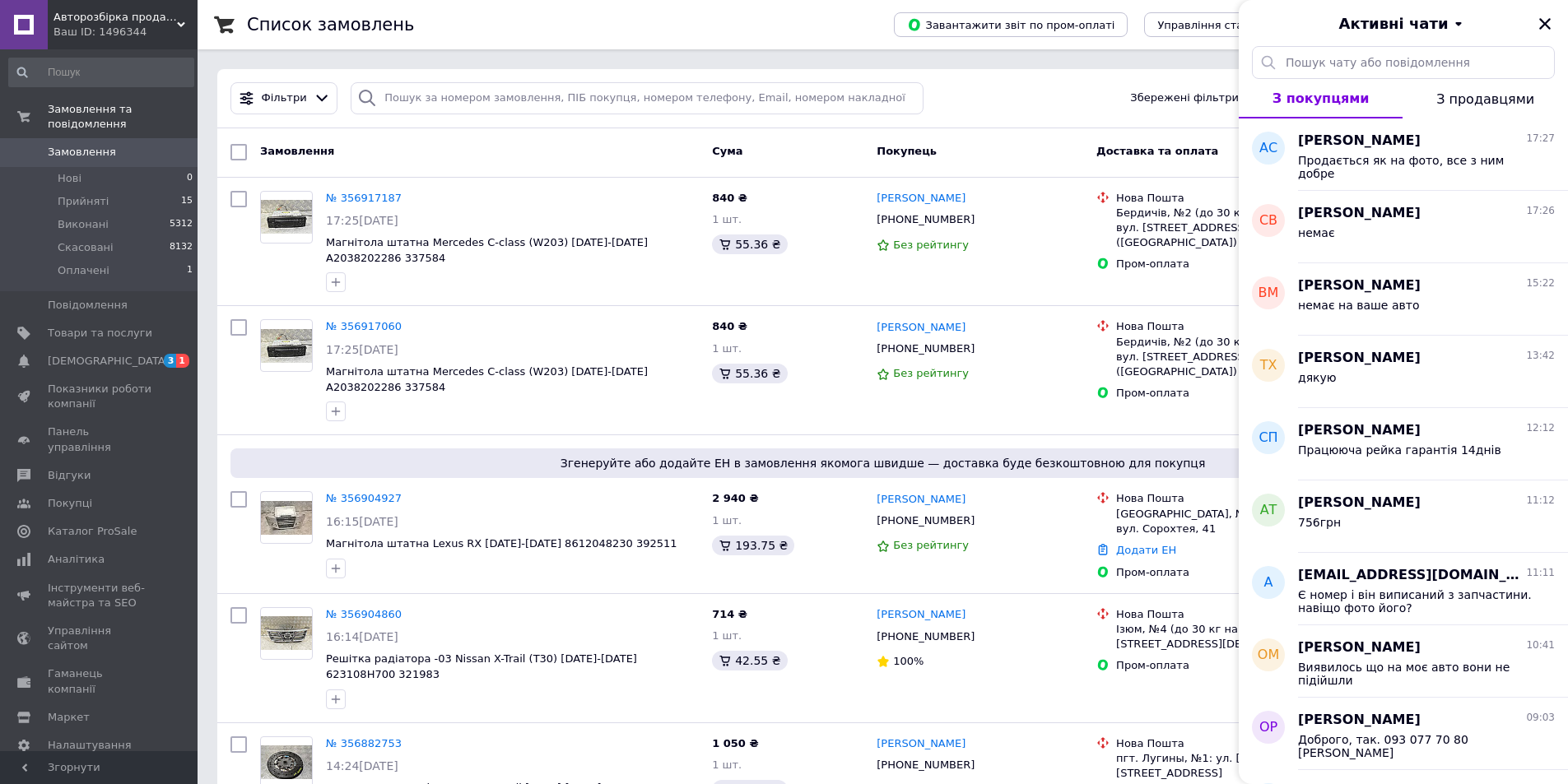
drag, startPoint x: 979, startPoint y: 96, endPoint x: 874, endPoint y: 26, distance: 126.2
click at [972, 86] on div "Фільтри Збережені фільтри: Всі (13460)" at bounding box center [883, 98] width 1318 height 32
